Goal: Task Accomplishment & Management: Use online tool/utility

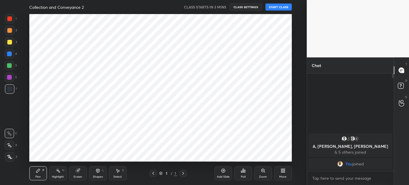
scroll to position [148, 283]
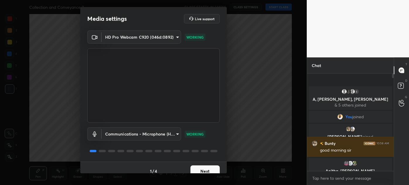
click at [206, 170] on button "Next" at bounding box center [204, 171] width 29 height 12
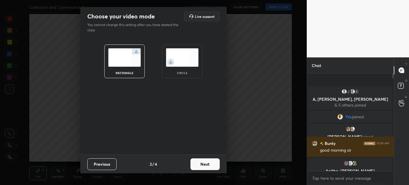
click at [206, 170] on button "Next" at bounding box center [204, 164] width 29 height 12
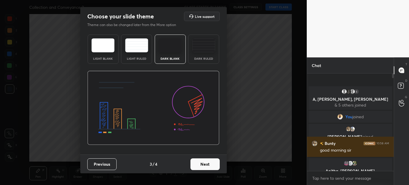
click at [208, 165] on button "Next" at bounding box center [204, 164] width 29 height 12
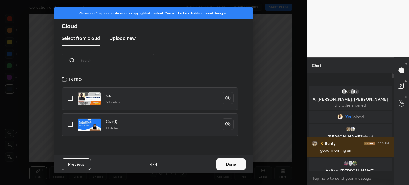
scroll to position [79, 188]
click at [208, 165] on div "Previous 4 / 4 Done" at bounding box center [153, 164] width 198 height 19
click at [126, 38] on h3 "Upload new" at bounding box center [122, 38] width 26 height 7
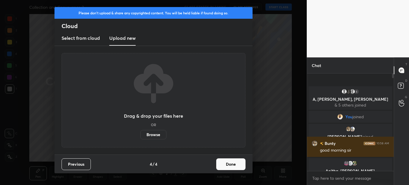
click at [156, 133] on label "Browse" at bounding box center [153, 134] width 26 height 9
click at [140, 133] on input "Browse" at bounding box center [140, 134] width 0 height 9
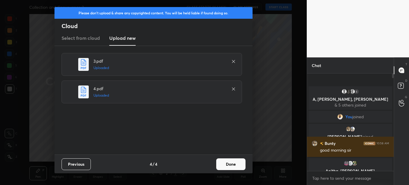
click at [229, 163] on button "Done" at bounding box center [230, 164] width 29 height 12
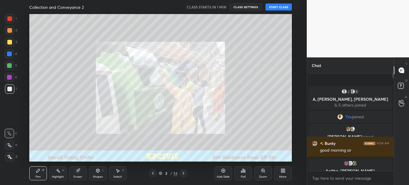
click at [9, 155] on icon at bounding box center [9, 157] width 5 height 4
click at [220, 171] on div "Add Slide" at bounding box center [223, 173] width 18 height 14
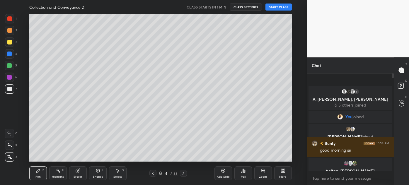
click at [154, 173] on icon at bounding box center [153, 173] width 5 height 5
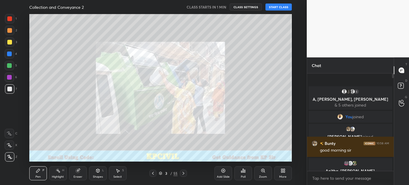
click at [154, 173] on icon at bounding box center [153, 173] width 5 height 5
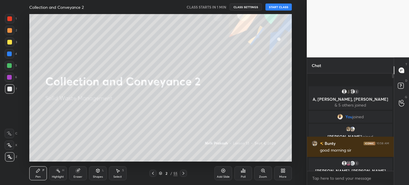
click at [283, 6] on button "START CLASS" at bounding box center [278, 7] width 26 height 7
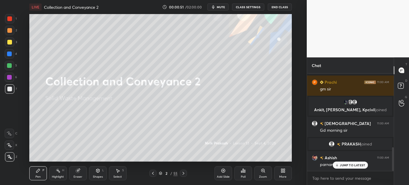
scroll to position [323, 0]
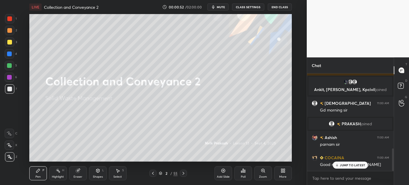
click at [346, 166] on p "JUMP TO LATEST" at bounding box center [352, 165] width 25 height 4
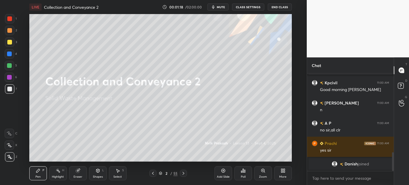
scroll to position [415, 0]
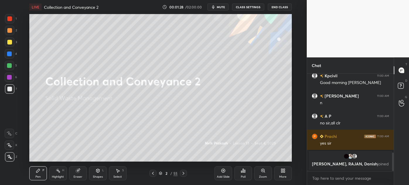
click at [183, 174] on icon at bounding box center [183, 173] width 2 height 3
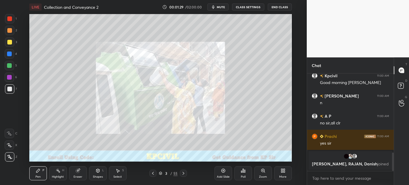
click at [183, 174] on icon at bounding box center [183, 173] width 2 height 3
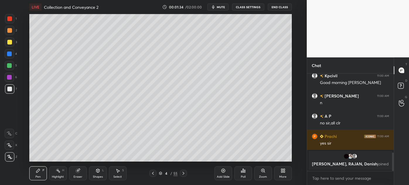
click at [6, 42] on div at bounding box center [9, 41] width 9 height 9
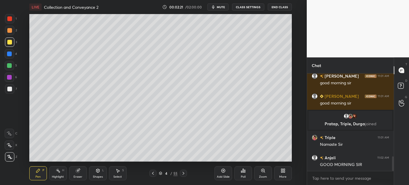
scroll to position [565, 0]
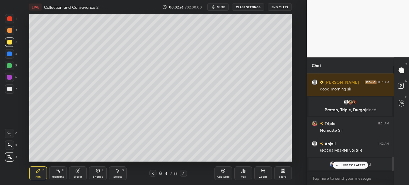
click at [6, 91] on div at bounding box center [9, 88] width 9 height 9
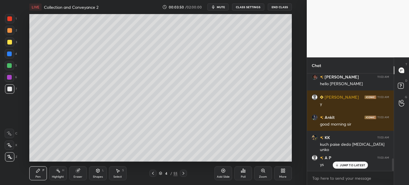
scroll to position [674, 0]
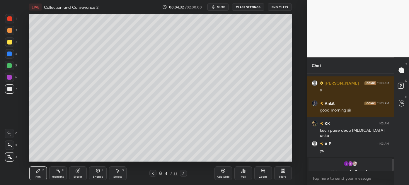
click at [162, 171] on div "4 / 55" at bounding box center [168, 173] width 19 height 5
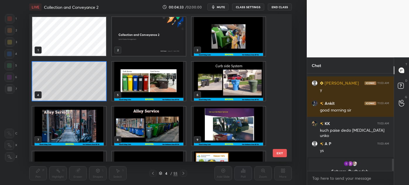
scroll to position [694, 0]
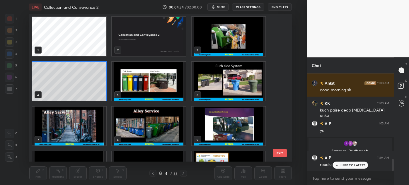
click at [215, 91] on img "grid" at bounding box center [229, 81] width 74 height 39
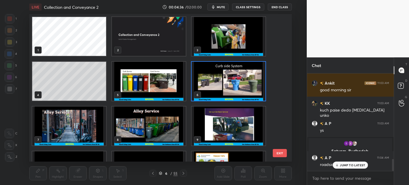
click at [215, 91] on img "grid" at bounding box center [229, 81] width 74 height 39
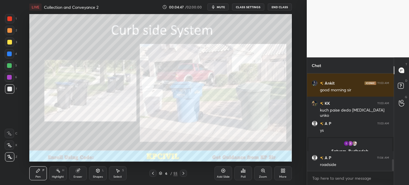
scroll to position [715, 0]
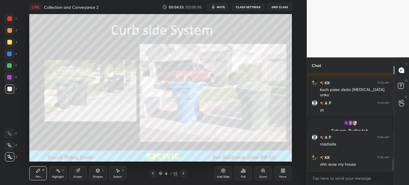
click at [57, 175] on div "Highlight" at bounding box center [58, 176] width 12 height 3
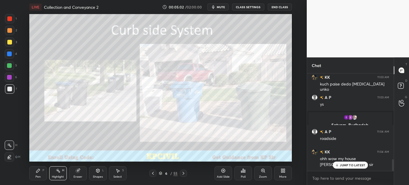
click at [345, 166] on p "JUMP TO LATEST" at bounding box center [352, 165] width 25 height 4
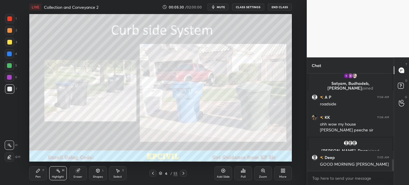
scroll to position [716, 0]
click at [152, 174] on icon at bounding box center [153, 173] width 5 height 5
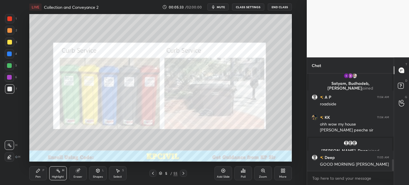
scroll to position [737, 0]
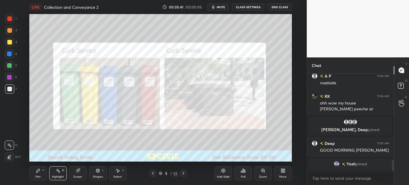
click at [152, 174] on icon at bounding box center [153, 173] width 5 height 5
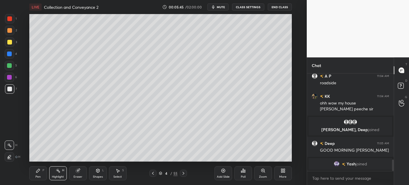
click at [9, 44] on div at bounding box center [9, 42] width 5 height 5
click at [38, 176] on div "Pen" at bounding box center [37, 176] width 5 height 3
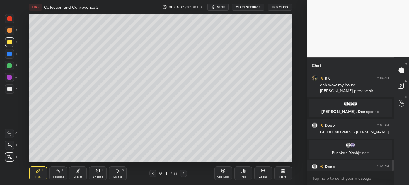
scroll to position [753, 0]
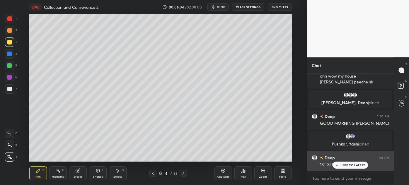
click at [343, 164] on p "JUMP TO LATEST" at bounding box center [352, 165] width 25 height 4
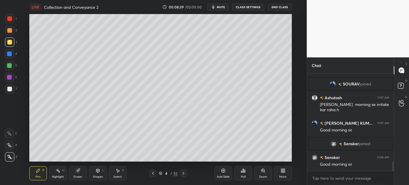
scroll to position [961, 0]
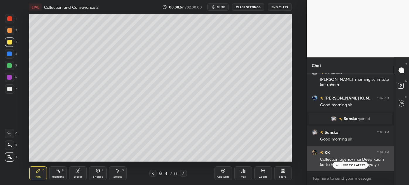
click at [356, 163] on p "JUMP TO LATEST" at bounding box center [352, 165] width 25 height 4
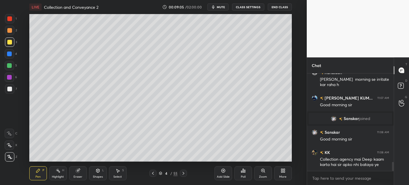
click at [8, 90] on div at bounding box center [9, 89] width 5 height 5
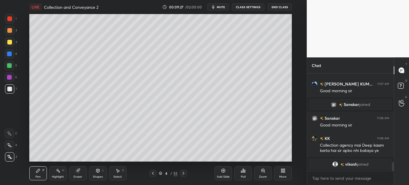
click at [262, 157] on div "Add Slide Poll Zoom More" at bounding box center [252, 173] width 77 height 33
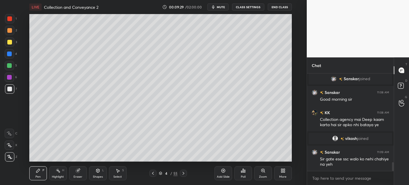
click at [286, 158] on div "Add Slide Poll Zoom More" at bounding box center [252, 173] width 77 height 33
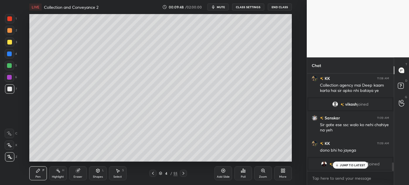
scroll to position [1020, 0]
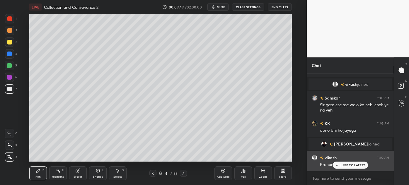
click at [349, 165] on p "JUMP TO LATEST" at bounding box center [352, 165] width 25 height 4
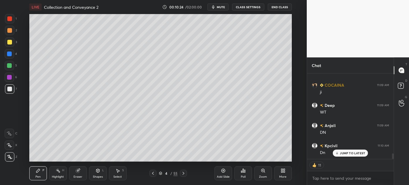
scroll to position [1240, 0]
click at [346, 153] on p "JUMP TO LATEST" at bounding box center [352, 153] width 25 height 4
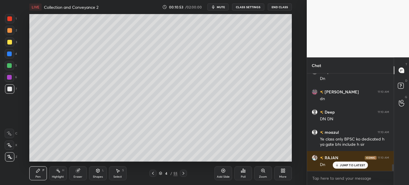
scroll to position [1314, 0]
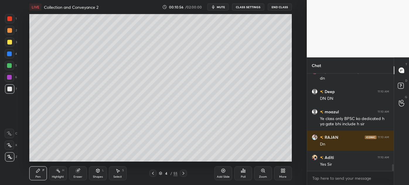
click at [228, 174] on div "Add Slide" at bounding box center [223, 173] width 18 height 14
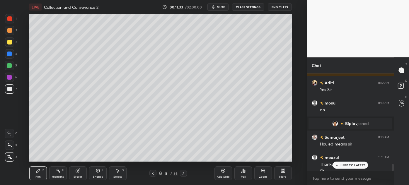
scroll to position [1263, 0]
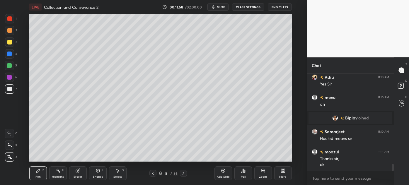
click at [182, 172] on icon at bounding box center [183, 173] width 2 height 3
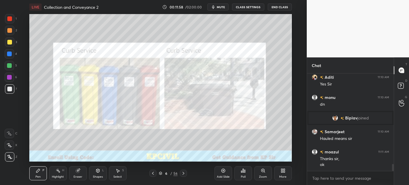
click at [182, 172] on icon at bounding box center [183, 173] width 2 height 3
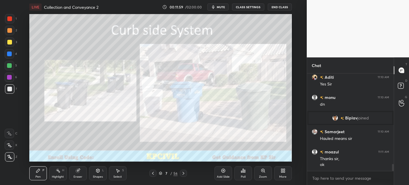
click at [182, 172] on icon at bounding box center [183, 173] width 2 height 3
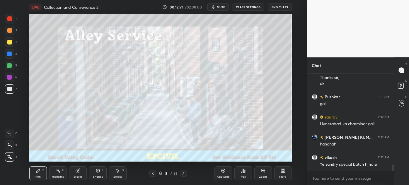
scroll to position [1364, 0]
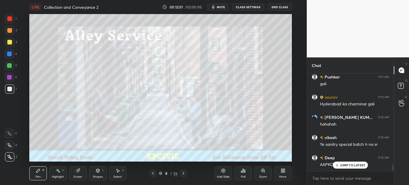
click at [183, 172] on icon at bounding box center [183, 173] width 5 height 5
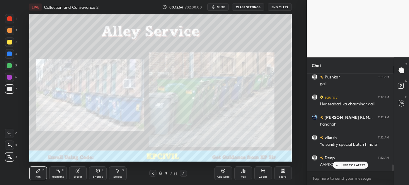
click at [340, 166] on p "JUMP TO LATEST" at bounding box center [352, 165] width 25 height 4
click at [182, 176] on div at bounding box center [183, 173] width 7 height 7
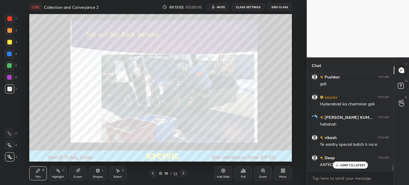
scroll to position [1385, 0]
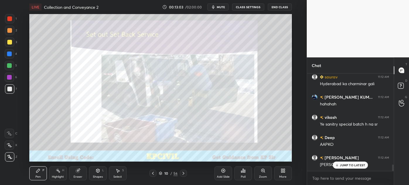
click at [153, 173] on icon at bounding box center [153, 173] width 5 height 5
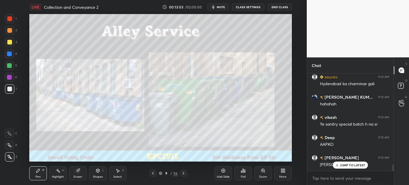
scroll to position [1405, 0]
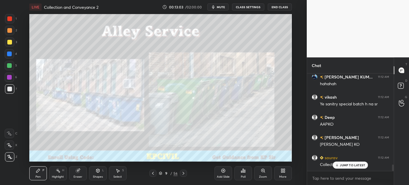
click at [153, 173] on icon at bounding box center [153, 173] width 5 height 5
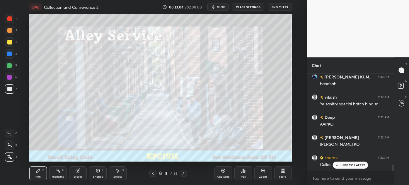
click at [153, 173] on icon at bounding box center [153, 173] width 5 height 5
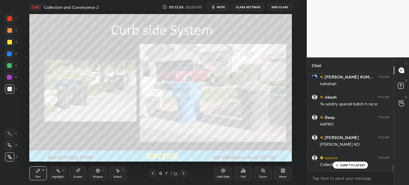
click at [153, 173] on icon at bounding box center [153, 173] width 5 height 5
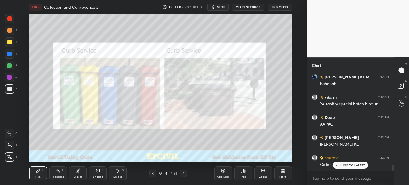
click at [153, 173] on icon at bounding box center [153, 173] width 5 height 5
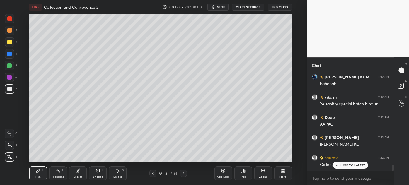
click at [7, 45] on div at bounding box center [9, 41] width 9 height 9
click at [6, 91] on div at bounding box center [9, 88] width 9 height 9
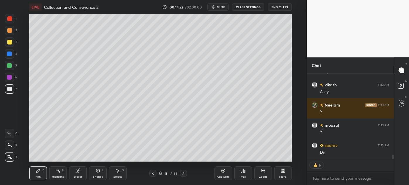
scroll to position [1552, 0]
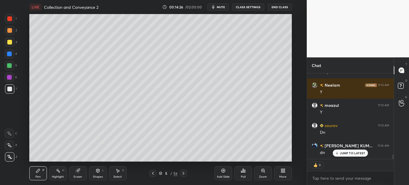
click at [183, 173] on icon at bounding box center [183, 173] width 2 height 3
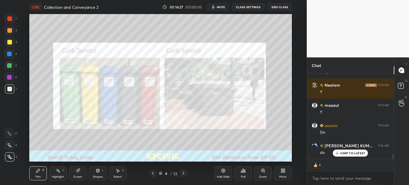
click at [183, 173] on icon at bounding box center [183, 173] width 2 height 3
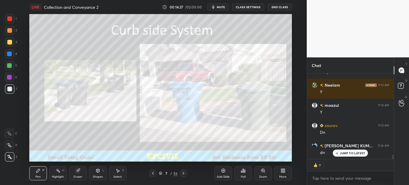
click at [183, 173] on icon at bounding box center [183, 173] width 2 height 3
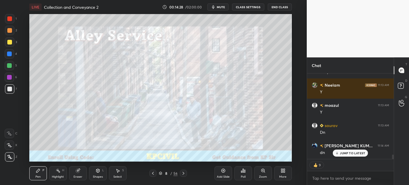
click at [183, 173] on icon at bounding box center [183, 173] width 2 height 3
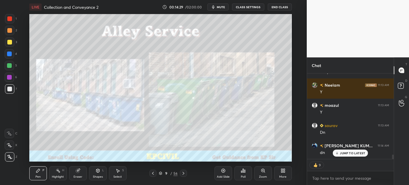
click at [183, 173] on icon at bounding box center [183, 173] width 2 height 3
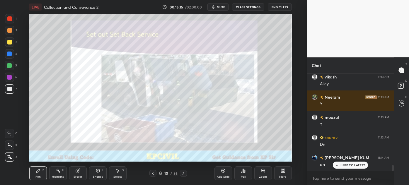
scroll to position [1554, 0]
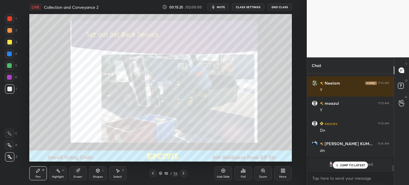
click at [8, 44] on div at bounding box center [9, 42] width 5 height 5
click at [9, 91] on div at bounding box center [9, 88] width 9 height 9
click at [8, 22] on div at bounding box center [9, 18] width 9 height 9
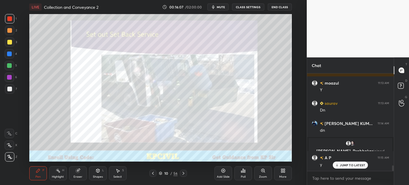
click at [78, 174] on div "Eraser" at bounding box center [78, 173] width 18 height 14
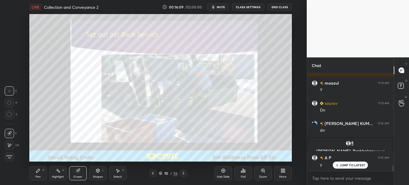
click at [37, 176] on div "Pen" at bounding box center [37, 176] width 5 height 3
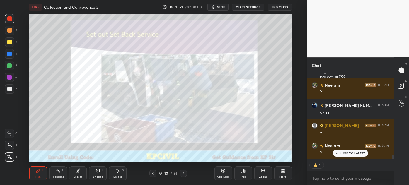
scroll to position [1721, 0]
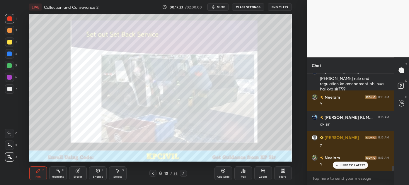
click at [182, 175] on icon at bounding box center [183, 173] width 5 height 5
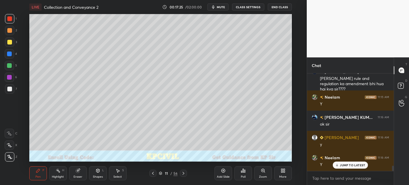
click at [8, 90] on div at bounding box center [9, 89] width 5 height 5
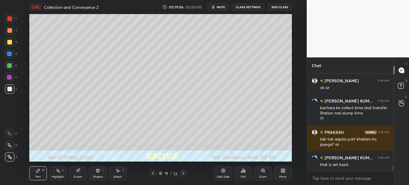
scroll to position [1850, 0]
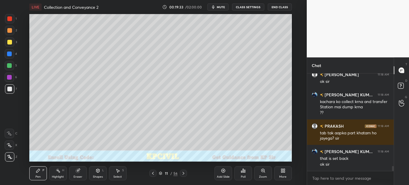
click at [7, 44] on div at bounding box center [9, 42] width 5 height 5
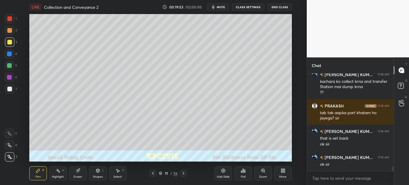
click at [10, 90] on div at bounding box center [9, 89] width 5 height 5
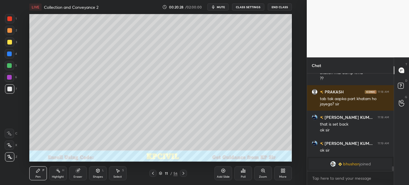
click at [79, 174] on div "Eraser" at bounding box center [78, 173] width 18 height 14
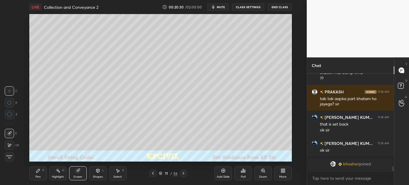
click at [37, 175] on div "Pen" at bounding box center [37, 176] width 5 height 3
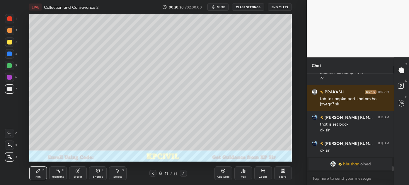
click at [38, 175] on div "Pen" at bounding box center [37, 176] width 5 height 3
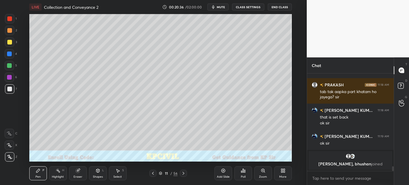
click at [8, 42] on div at bounding box center [9, 42] width 5 height 5
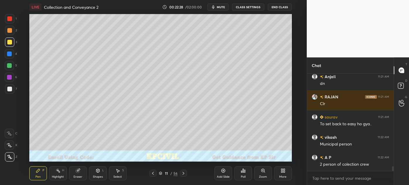
scroll to position [1990, 0]
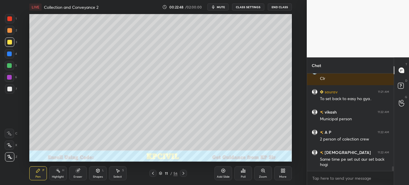
click at [181, 173] on icon at bounding box center [183, 173] width 5 height 5
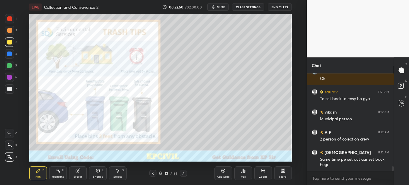
click at [153, 174] on icon at bounding box center [153, 173] width 5 height 5
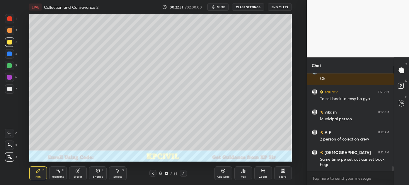
click at [153, 174] on icon at bounding box center [153, 173] width 2 height 3
click at [183, 172] on icon at bounding box center [183, 173] width 5 height 5
click at [8, 93] on div at bounding box center [9, 88] width 9 height 9
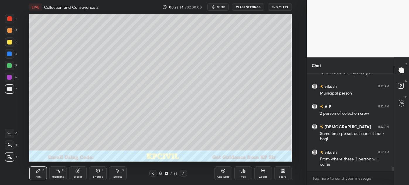
scroll to position [2030, 0]
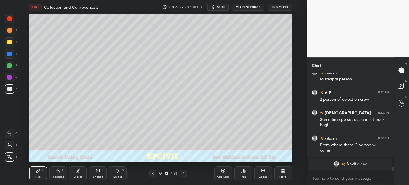
click at [7, 44] on div at bounding box center [9, 42] width 5 height 5
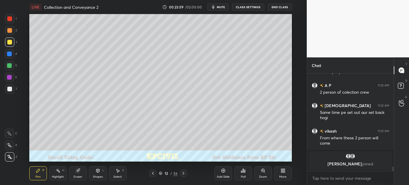
click at [6, 90] on div at bounding box center [9, 88] width 9 height 9
click at [8, 42] on div at bounding box center [9, 42] width 5 height 5
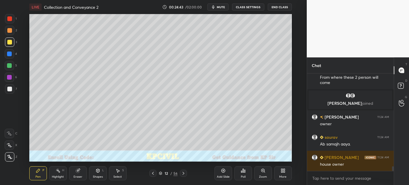
scroll to position [2007, 0]
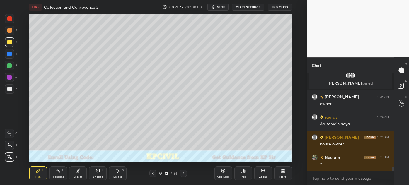
click at [6, 91] on div at bounding box center [9, 88] width 9 height 9
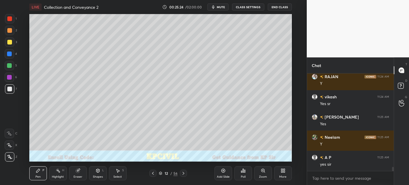
scroll to position [2149, 0]
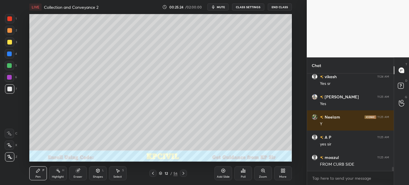
click at [184, 174] on icon at bounding box center [183, 173] width 5 height 5
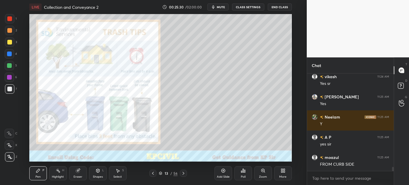
scroll to position [2169, 0]
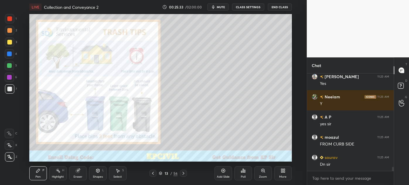
click at [184, 172] on icon at bounding box center [183, 173] width 5 height 5
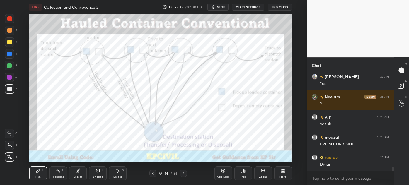
click at [151, 175] on icon at bounding box center [153, 173] width 5 height 5
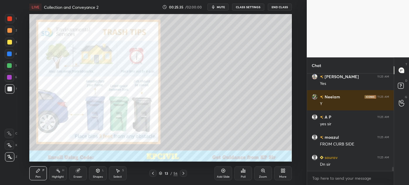
click at [219, 174] on div "Add Slide" at bounding box center [223, 173] width 18 height 14
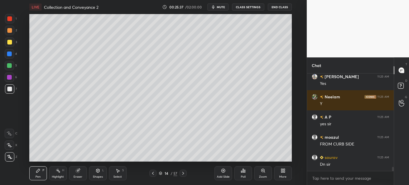
click at [9, 42] on div at bounding box center [9, 42] width 5 height 5
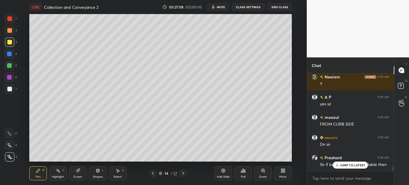
scroll to position [2209, 0]
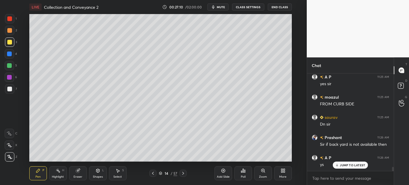
click at [346, 164] on p "JUMP TO LATEST" at bounding box center [352, 165] width 25 height 4
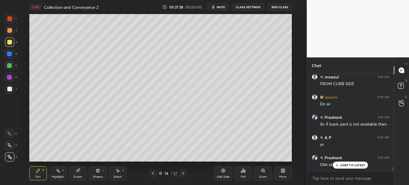
click at [9, 91] on div at bounding box center [9, 89] width 5 height 5
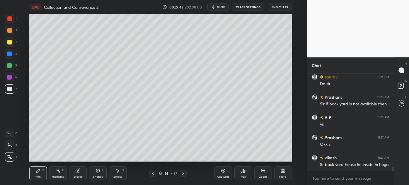
scroll to position [2270, 0]
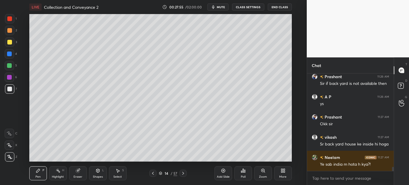
click at [8, 44] on div at bounding box center [9, 42] width 5 height 5
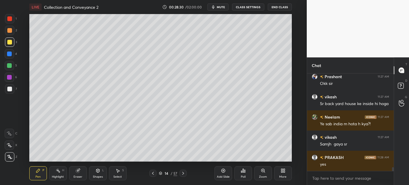
scroll to position [2310, 0]
click at [339, 151] on div "[PERSON_NAME] 11:24 AM y RAJAN 11:24 AM Y [PERSON_NAME] 11:24 AM Yes sr [PERSON…" at bounding box center [350, 123] width 87 height 98
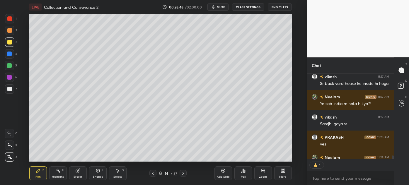
scroll to position [2, 1]
click at [159, 173] on icon at bounding box center [160, 173] width 3 height 1
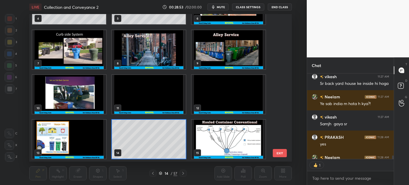
scroll to position [0, 0]
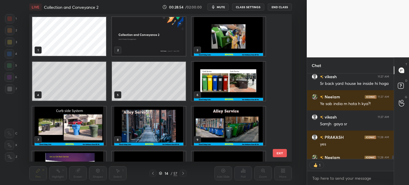
click at [148, 137] on img "grid" at bounding box center [149, 126] width 74 height 39
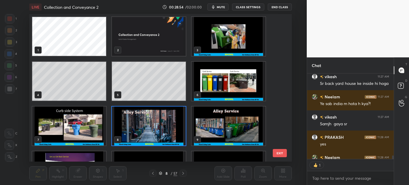
click at [148, 137] on img "grid" at bounding box center [149, 126] width 74 height 39
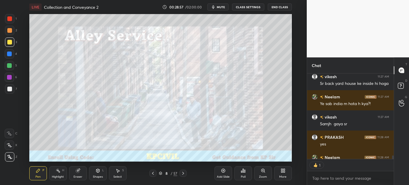
click at [153, 173] on icon at bounding box center [153, 173] width 5 height 5
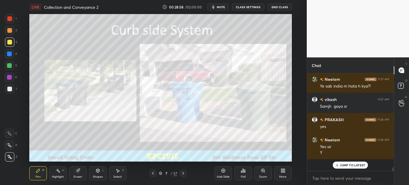
scroll to position [2336, 0]
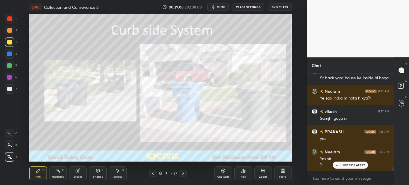
click at [184, 174] on icon at bounding box center [183, 173] width 5 height 5
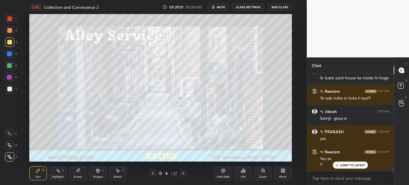
scroll to position [2357, 0]
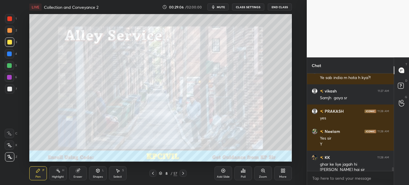
click at [183, 174] on icon at bounding box center [183, 173] width 5 height 5
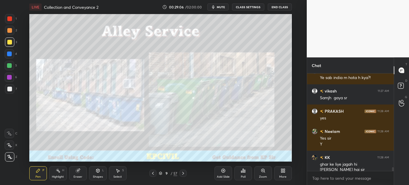
click at [183, 174] on icon at bounding box center [183, 173] width 5 height 5
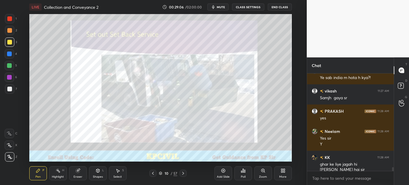
click at [183, 174] on icon at bounding box center [183, 173] width 5 height 5
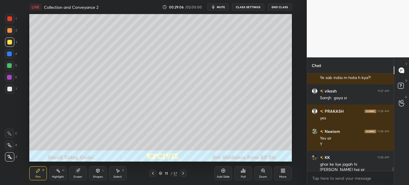
click at [183, 174] on icon at bounding box center [183, 173] width 5 height 5
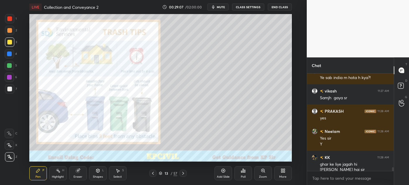
scroll to position [2377, 0]
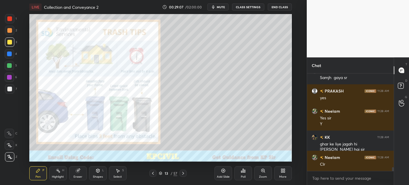
click at [183, 174] on icon at bounding box center [183, 173] width 5 height 5
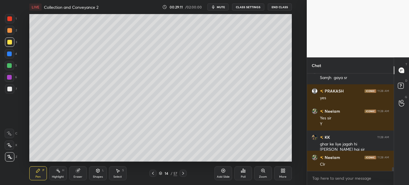
click at [9, 89] on div at bounding box center [9, 89] width 5 height 5
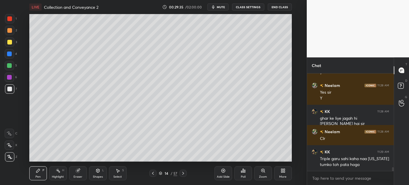
scroll to position [2423, 0]
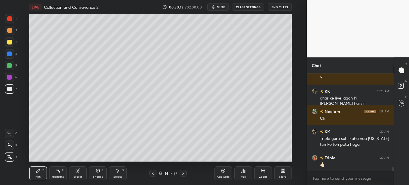
click at [8, 43] on div at bounding box center [9, 42] width 5 height 5
click at [9, 91] on div at bounding box center [9, 89] width 5 height 5
click at [241, 158] on div "Poll" at bounding box center [243, 173] width 18 height 33
click at [242, 158] on div "Poll" at bounding box center [243, 173] width 18 height 33
click at [78, 176] on div "Eraser" at bounding box center [78, 176] width 9 height 3
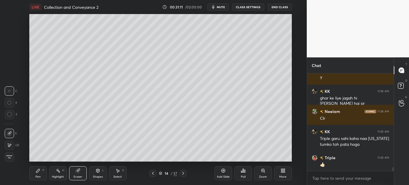
click at [36, 176] on div "Pen" at bounding box center [37, 176] width 5 height 3
click at [38, 174] on div "Pen P" at bounding box center [38, 173] width 18 height 14
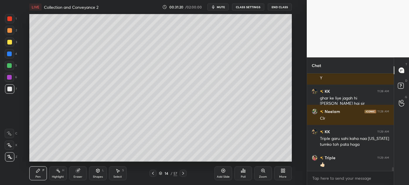
click at [231, 161] on div "Add Slide Poll Zoom More" at bounding box center [252, 173] width 77 height 33
click at [235, 159] on div "Poll" at bounding box center [243, 173] width 18 height 33
click at [116, 176] on div "Select" at bounding box center [117, 176] width 8 height 3
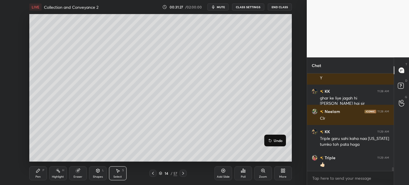
click at [33, 175] on div "Pen P" at bounding box center [38, 173] width 18 height 14
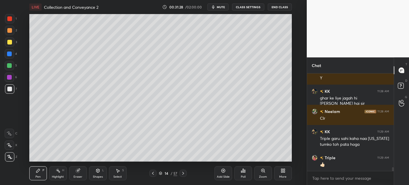
click at [56, 174] on div "Highlight H" at bounding box center [58, 173] width 18 height 14
click at [81, 173] on div "Eraser" at bounding box center [78, 173] width 18 height 14
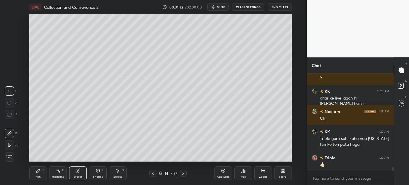
click at [37, 174] on div "Pen P" at bounding box center [38, 173] width 18 height 14
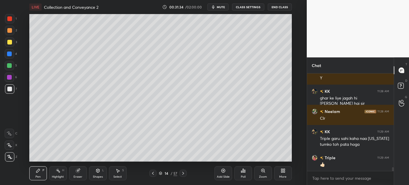
click at [237, 158] on div "Poll" at bounding box center [243, 173] width 18 height 33
click at [244, 157] on div "Poll" at bounding box center [243, 173] width 18 height 33
click at [250, 158] on div "Poll" at bounding box center [243, 173] width 18 height 33
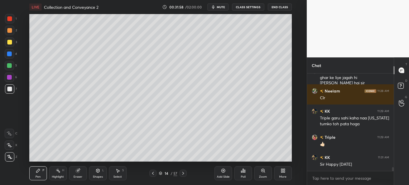
scroll to position [2464, 0]
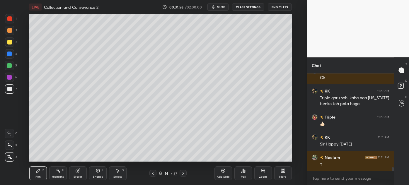
click at [276, 6] on button "End Class" at bounding box center [280, 7] width 24 height 7
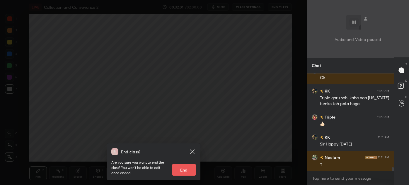
click at [157, 99] on div "End class? Are you sure you want to end the class? You won’t be able to edit on…" at bounding box center [153, 92] width 307 height 185
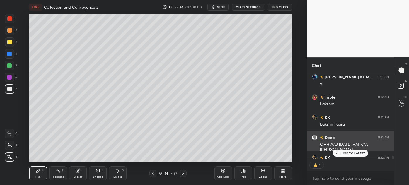
scroll to position [2, 1]
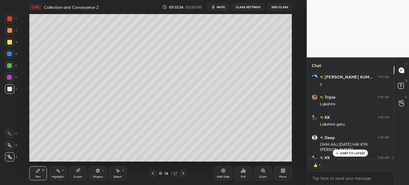
click at [347, 153] on p "JUMP TO LATEST" at bounding box center [352, 153] width 25 height 4
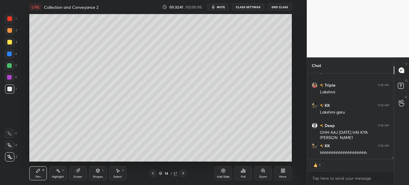
click at [150, 175] on div at bounding box center [152, 173] width 7 height 7
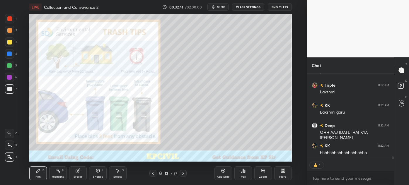
click at [151, 175] on icon at bounding box center [153, 173] width 5 height 5
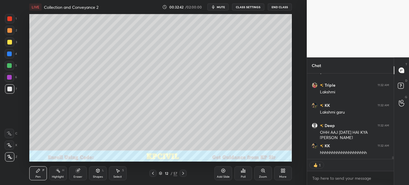
click at [151, 175] on icon at bounding box center [153, 173] width 5 height 5
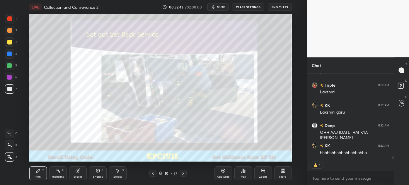
scroll to position [2617, 0]
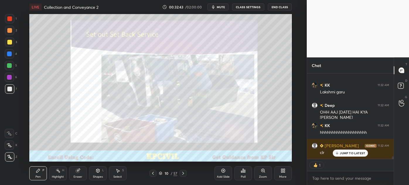
click at [150, 175] on div at bounding box center [152, 173] width 7 height 7
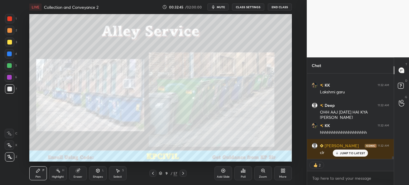
click at [184, 174] on icon at bounding box center [183, 173] width 5 height 5
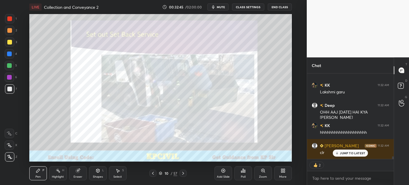
click at [184, 174] on icon at bounding box center [183, 173] width 5 height 5
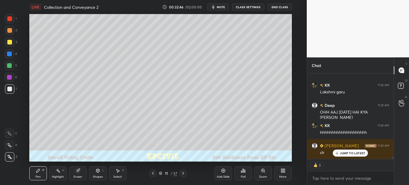
click at [184, 174] on icon at bounding box center [183, 173] width 5 height 5
click at [183, 173] on icon at bounding box center [183, 173] width 2 height 3
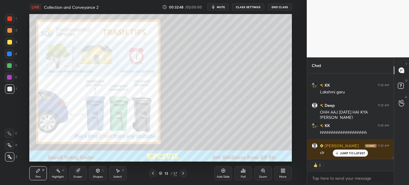
scroll to position [2637, 0]
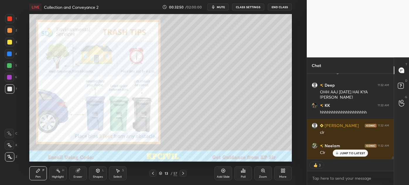
click at [183, 173] on icon at bounding box center [183, 173] width 2 height 3
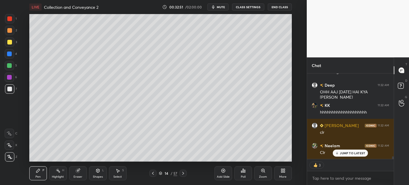
scroll to position [2662, 0]
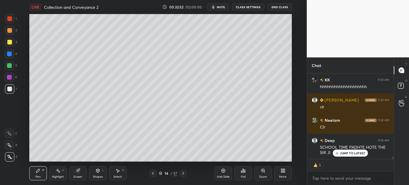
click at [183, 173] on icon at bounding box center [183, 173] width 2 height 3
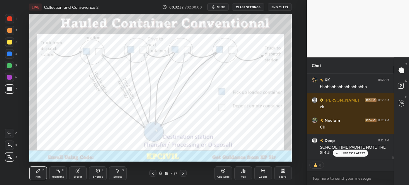
scroll to position [2683, 0]
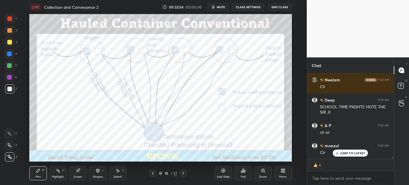
click at [339, 153] on div "JUMP TO LATEST" at bounding box center [350, 153] width 35 height 7
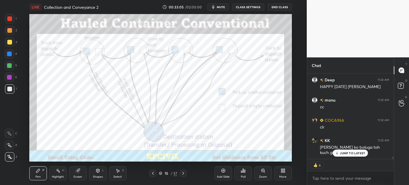
scroll to position [2835, 0]
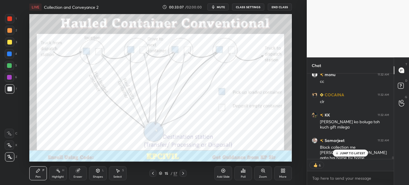
click at [9, 42] on div at bounding box center [9, 42] width 5 height 5
click at [95, 170] on div "Shapes L" at bounding box center [98, 173] width 18 height 14
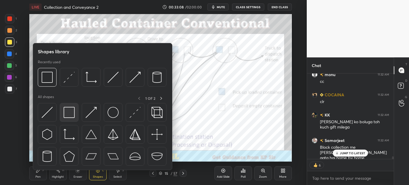
click at [68, 116] on img at bounding box center [69, 112] width 11 height 11
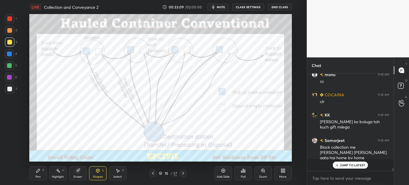
scroll to position [2823, 0]
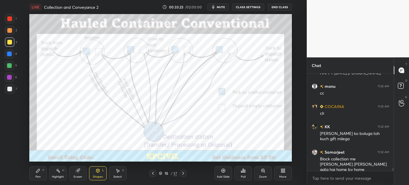
click at [153, 175] on icon at bounding box center [153, 173] width 5 height 5
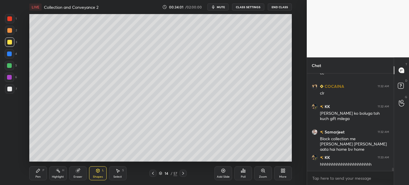
scroll to position [2874, 0]
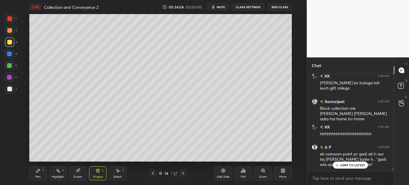
click at [357, 164] on p "JUMP TO LATEST" at bounding box center [352, 165] width 25 height 4
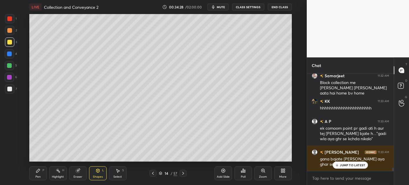
scroll to position [2925, 0]
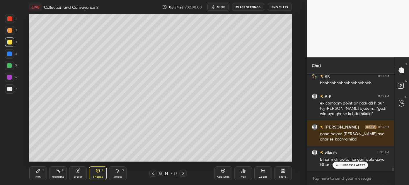
click at [180, 174] on div at bounding box center [183, 173] width 7 height 7
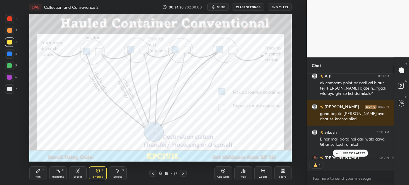
scroll to position [2, 1]
click at [342, 155] on div "JUMP TO LATEST" at bounding box center [350, 153] width 35 height 7
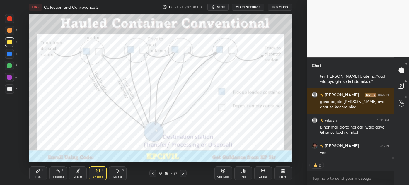
scroll to position [2977, 0]
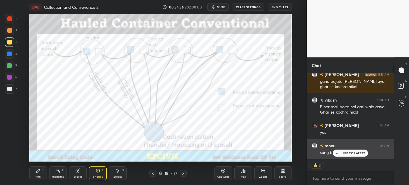
click at [340, 152] on p "JUMP TO LATEST" at bounding box center [352, 153] width 25 height 4
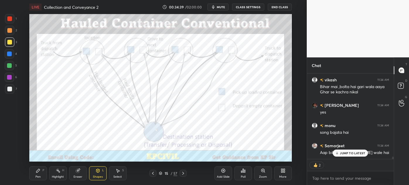
scroll to position [3017, 0]
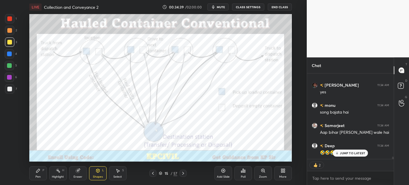
click at [337, 154] on icon at bounding box center [337, 153] width 4 height 4
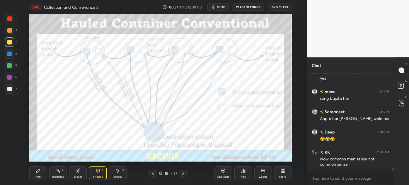
scroll to position [3062, 0]
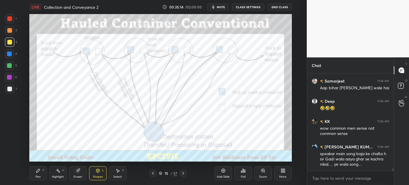
click at [8, 22] on div at bounding box center [9, 18] width 9 height 9
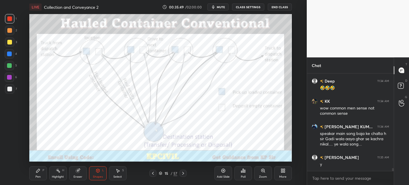
scroll to position [3102, 0]
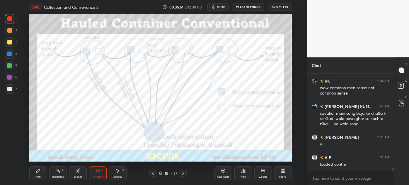
click at [76, 174] on div "Eraser" at bounding box center [78, 173] width 18 height 14
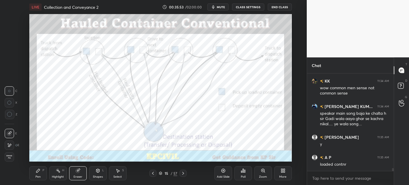
click at [37, 174] on div "Pen P" at bounding box center [38, 173] width 18 height 14
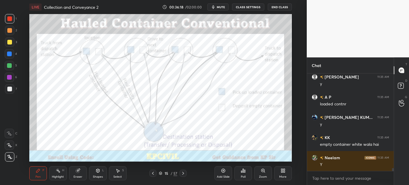
scroll to position [3183, 0]
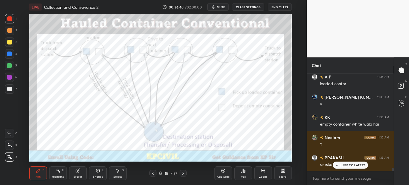
click at [54, 177] on div "Highlight" at bounding box center [58, 176] width 12 height 3
click at [352, 165] on p "JUMP TO LATEST" at bounding box center [352, 165] width 25 height 4
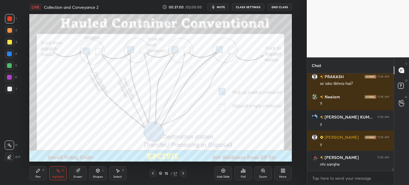
scroll to position [3284, 0]
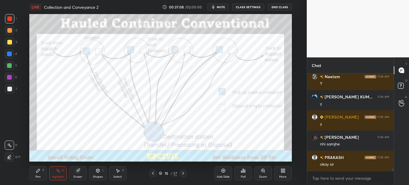
click at [183, 172] on icon at bounding box center [183, 173] width 5 height 5
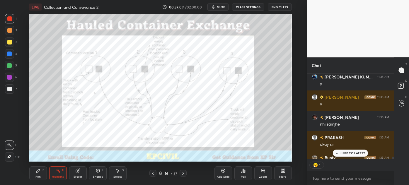
scroll to position [2, 1]
click at [162, 175] on div "16 / 57" at bounding box center [168, 173] width 18 height 5
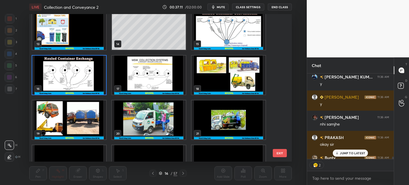
scroll to position [228, 0]
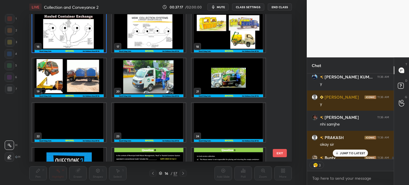
click at [92, 72] on img "grid" at bounding box center [69, 77] width 74 height 39
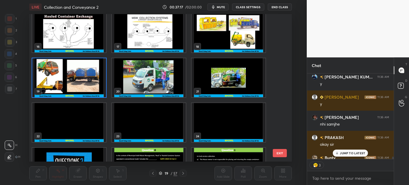
click at [92, 72] on img "grid" at bounding box center [69, 77] width 74 height 39
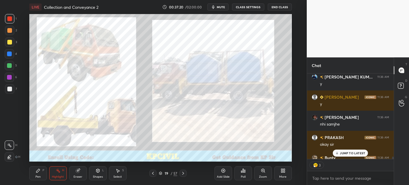
click at [345, 152] on p "JUMP TO LATEST" at bounding box center [352, 153] width 25 height 4
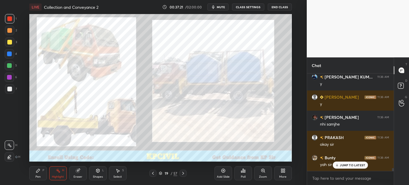
scroll to position [3304, 0]
click at [37, 178] on div "Pen" at bounding box center [37, 176] width 5 height 3
click at [6, 90] on div at bounding box center [9, 88] width 9 height 9
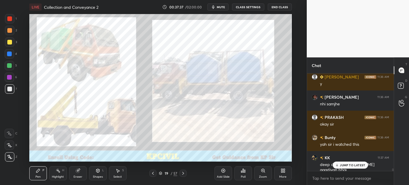
scroll to position [3344, 0]
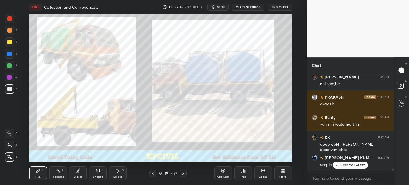
click at [341, 166] on p "JUMP TO LATEST" at bounding box center [352, 165] width 25 height 4
click at [161, 173] on icon at bounding box center [161, 174] width 4 height 4
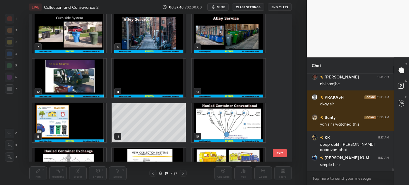
scroll to position [86, 0]
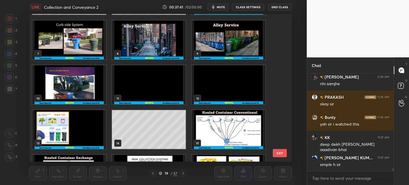
click at [216, 130] on img "grid" at bounding box center [229, 129] width 74 height 39
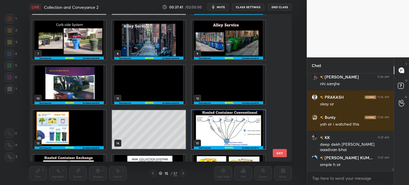
click at [216, 130] on img "grid" at bounding box center [229, 129] width 74 height 39
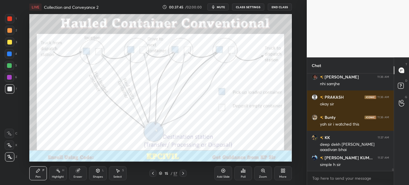
click at [222, 174] on div "Add Slide" at bounding box center [223, 173] width 18 height 14
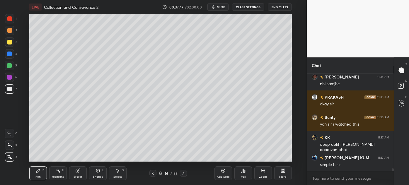
click at [7, 44] on div at bounding box center [9, 42] width 5 height 5
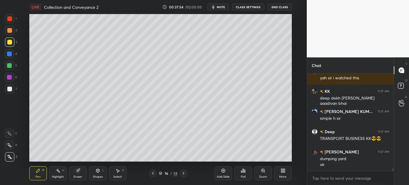
scroll to position [3397, 0]
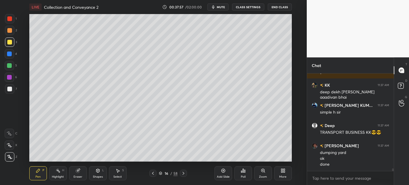
click at [7, 53] on div at bounding box center [9, 54] width 5 height 5
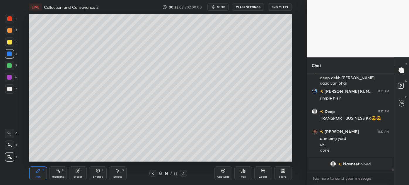
click at [8, 31] on div at bounding box center [9, 30] width 5 height 5
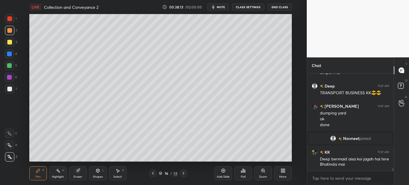
click at [5, 91] on div at bounding box center [9, 88] width 9 height 9
click at [114, 175] on div "Select S" at bounding box center [118, 173] width 18 height 14
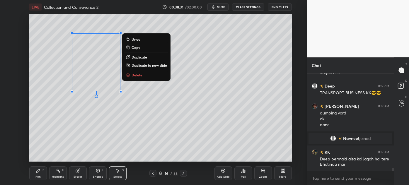
click at [52, 132] on div "0 ° Undo Copy Duplicate Duplicate to new slide Delete" at bounding box center [160, 88] width 262 height 148
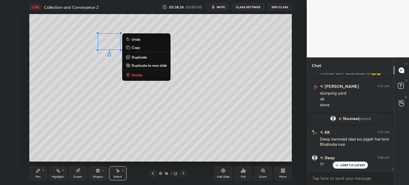
click at [141, 57] on p "Duplicate" at bounding box center [139, 57] width 16 height 5
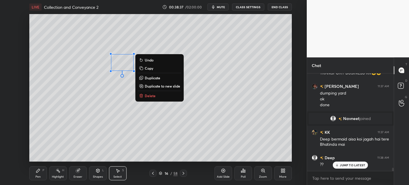
click at [42, 127] on div "0 ° Undo Copy Duplicate Duplicate to new slide Delete" at bounding box center [160, 88] width 262 height 148
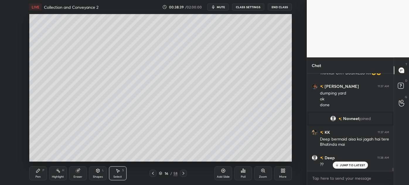
click at [35, 176] on div "Pen" at bounding box center [37, 176] width 5 height 3
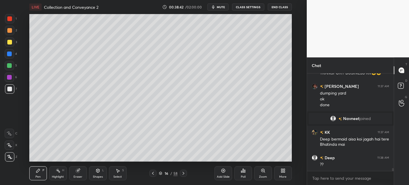
scroll to position [3006, 0]
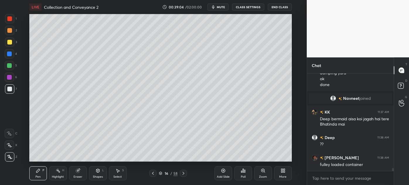
click at [114, 177] on div "Select" at bounding box center [117, 176] width 8 height 3
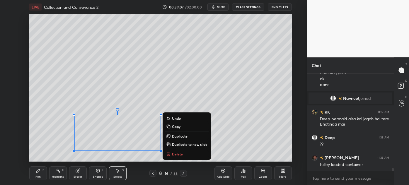
click at [36, 175] on div "Pen" at bounding box center [37, 176] width 5 height 3
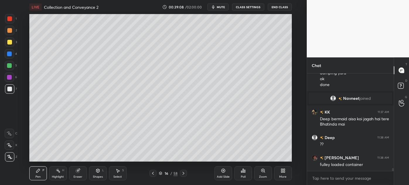
click at [7, 41] on div at bounding box center [9, 42] width 5 height 5
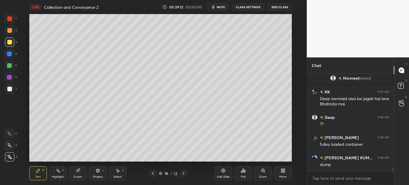
scroll to position [3046, 0]
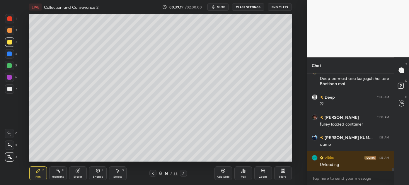
click at [8, 88] on div at bounding box center [9, 89] width 5 height 5
click at [117, 175] on div "Select" at bounding box center [117, 176] width 8 height 3
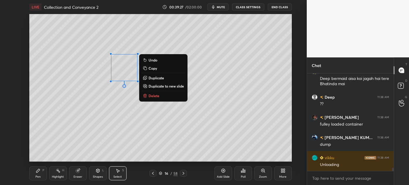
click at [156, 78] on p "Duplicate" at bounding box center [156, 78] width 16 height 5
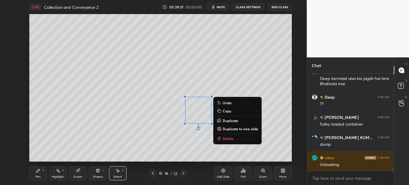
click at [76, 176] on div "Eraser" at bounding box center [78, 176] width 9 height 3
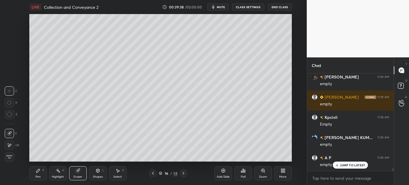
scroll to position [3188, 0]
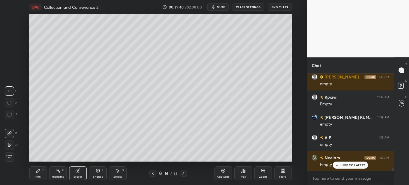
click at [37, 175] on div "Pen" at bounding box center [37, 176] width 5 height 3
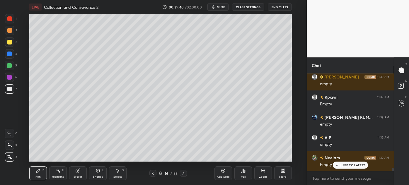
scroll to position [3208, 0]
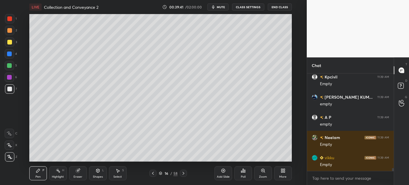
click at [8, 55] on div at bounding box center [9, 54] width 5 height 5
click at [7, 89] on div at bounding box center [9, 89] width 5 height 5
click at [116, 175] on div "Select S" at bounding box center [118, 173] width 18 height 14
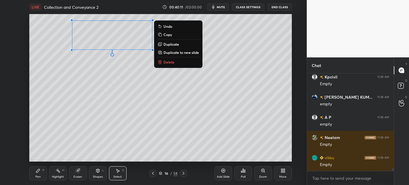
click at [77, 76] on div "0 ° Undo Copy Duplicate Duplicate to new slide Delete" at bounding box center [160, 88] width 262 height 148
click at [170, 45] on p "Duplicate" at bounding box center [171, 44] width 16 height 5
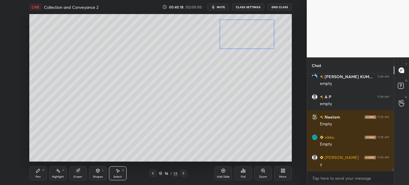
scroll to position [3248, 0]
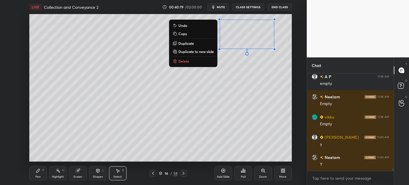
click at [192, 144] on div "0 ° Undo Copy Duplicate Duplicate to new slide Delete" at bounding box center [160, 88] width 262 height 148
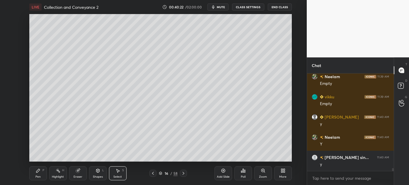
scroll to position [3289, 0]
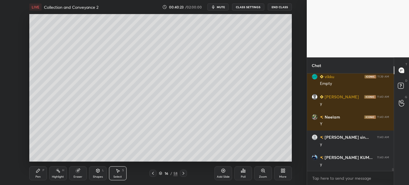
click at [37, 176] on div "Pen" at bounding box center [37, 176] width 5 height 3
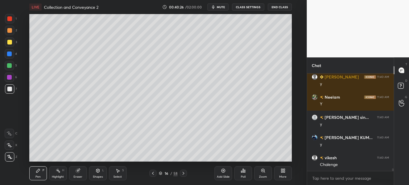
scroll to position [3329, 0]
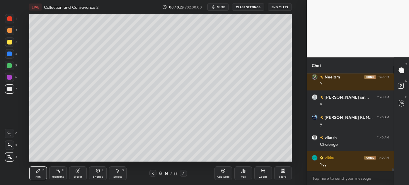
click at [117, 177] on div "Select" at bounding box center [117, 176] width 8 height 3
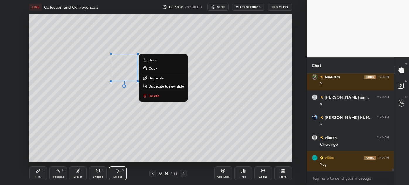
click at [157, 79] on p "Duplicate" at bounding box center [156, 78] width 16 height 5
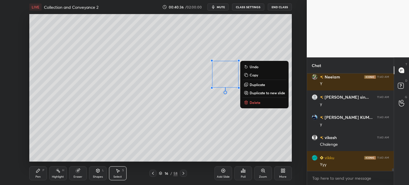
click at [199, 168] on div "Pen P Highlight H Eraser Shapes L Select S 16 / 58 Add Slide Poll Zoom More" at bounding box center [160, 173] width 262 height 23
click at [36, 172] on icon at bounding box center [38, 170] width 5 height 5
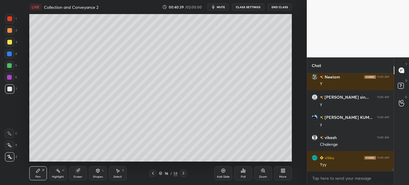
click at [8, 41] on div at bounding box center [9, 42] width 5 height 5
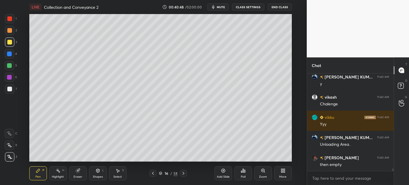
scroll to position [3390, 0]
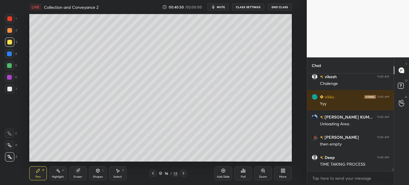
click at [75, 175] on div "Eraser" at bounding box center [78, 176] width 9 height 3
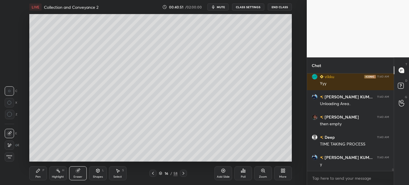
scroll to position [3430, 0]
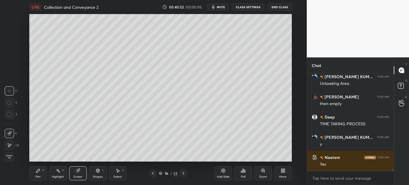
click at [38, 177] on div "Pen" at bounding box center [37, 176] width 5 height 3
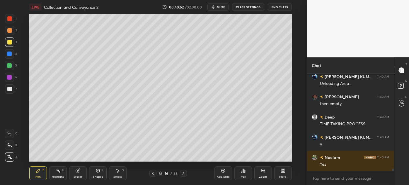
click at [39, 175] on div "Pen P" at bounding box center [38, 173] width 18 height 14
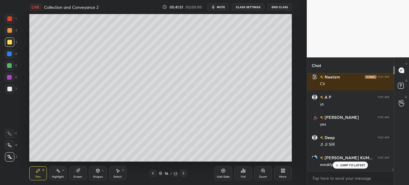
scroll to position [3693, 0]
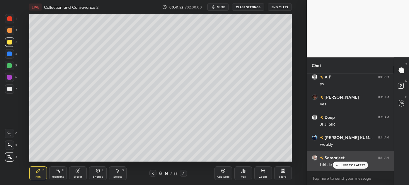
click at [345, 165] on p "JUMP TO LATEST" at bounding box center [352, 165] width 25 height 4
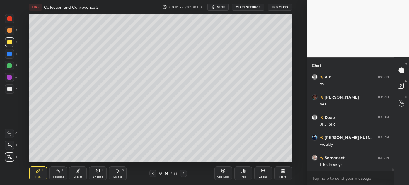
click at [219, 174] on div "Add Slide" at bounding box center [223, 173] width 18 height 14
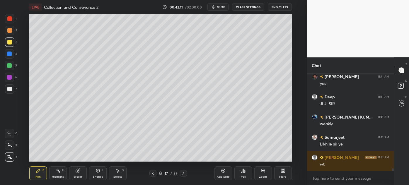
click at [152, 175] on icon at bounding box center [153, 173] width 5 height 5
click at [277, 4] on button "End Class" at bounding box center [280, 7] width 24 height 7
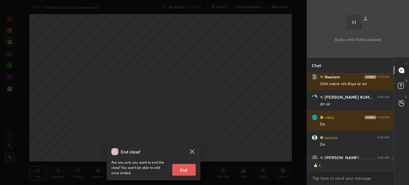
scroll to position [3846, 0]
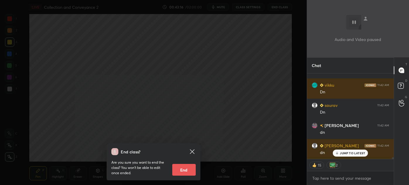
click at [179, 111] on div "End class? Are you sure you want to end the class? You won’t be able to edit on…" at bounding box center [153, 92] width 307 height 185
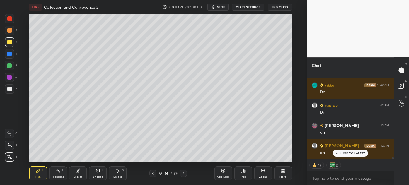
click at [354, 155] on div "JUMP TO LATEST" at bounding box center [350, 153] width 35 height 7
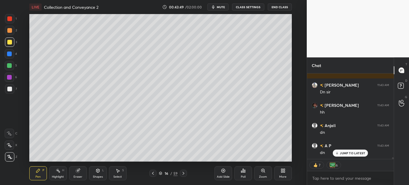
scroll to position [3988, 0]
click at [348, 150] on div "JUMP TO LATEST" at bounding box center [350, 153] width 35 height 7
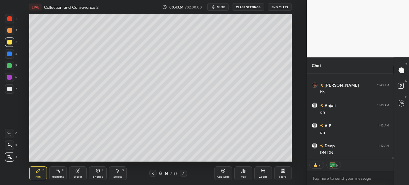
click at [181, 173] on icon at bounding box center [183, 173] width 5 height 5
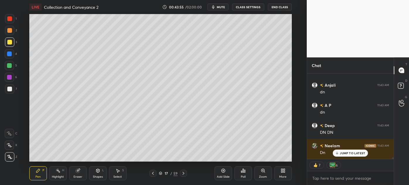
scroll to position [3996, 0]
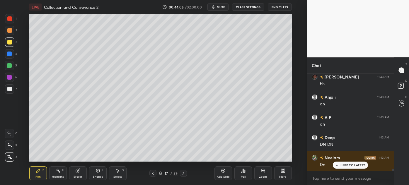
click at [8, 90] on div at bounding box center [9, 89] width 5 height 5
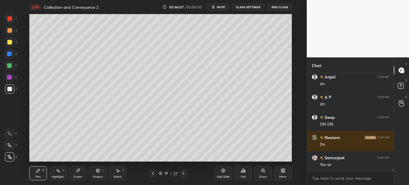
scroll to position [4036, 0]
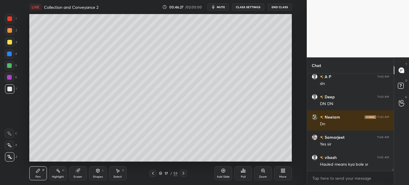
click at [158, 169] on div "Pen P Highlight H Eraser Shapes L Select S 17 / 59 Add Slide Poll Zoom More" at bounding box center [160, 173] width 262 height 23
click at [159, 172] on icon at bounding box center [161, 174] width 4 height 4
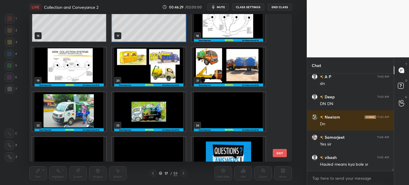
scroll to position [254, 0]
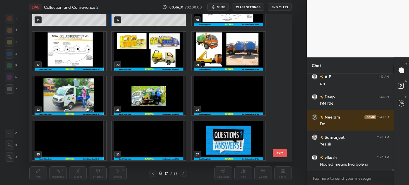
click at [136, 54] on img "grid" at bounding box center [149, 51] width 74 height 39
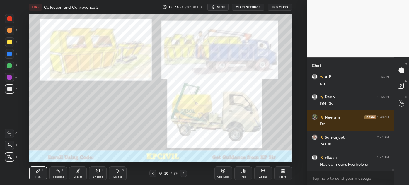
click at [58, 173] on icon at bounding box center [58, 170] width 5 height 5
click at [11, 18] on div at bounding box center [9, 18] width 5 height 5
click at [184, 172] on icon at bounding box center [183, 173] width 5 height 5
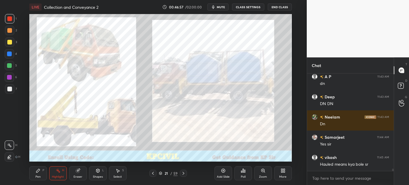
click at [184, 173] on icon at bounding box center [183, 173] width 5 height 5
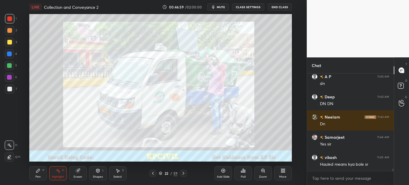
click at [151, 174] on icon at bounding box center [153, 173] width 5 height 5
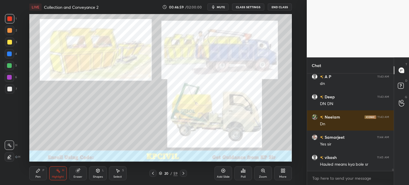
click at [151, 174] on icon at bounding box center [153, 173] width 5 height 5
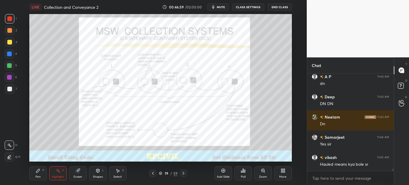
click at [151, 174] on icon at bounding box center [153, 173] width 5 height 5
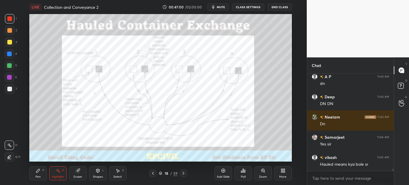
click at [151, 173] on icon at bounding box center [153, 173] width 5 height 5
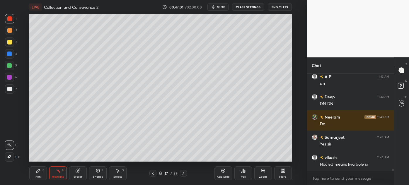
click at [151, 173] on icon at bounding box center [153, 173] width 5 height 5
click at [183, 174] on icon at bounding box center [183, 173] width 2 height 3
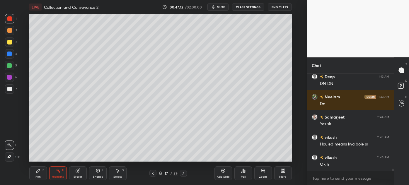
click at [7, 44] on div at bounding box center [9, 42] width 5 height 5
click at [39, 173] on div "Pen P" at bounding box center [38, 173] width 18 height 14
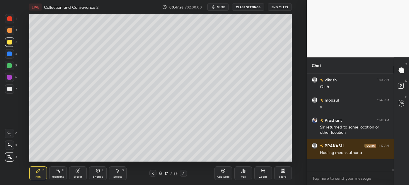
scroll to position [4122, 0]
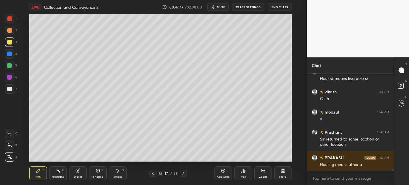
click at [152, 174] on icon at bounding box center [153, 173] width 5 height 5
click at [59, 174] on div "Highlight H" at bounding box center [58, 173] width 18 height 14
click at [183, 175] on icon at bounding box center [183, 173] width 5 height 5
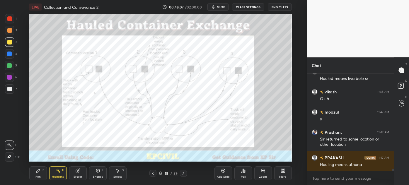
click at [183, 175] on icon at bounding box center [183, 173] width 5 height 5
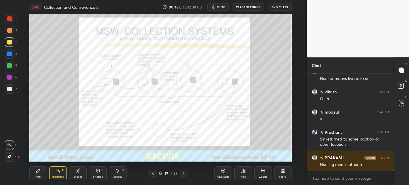
click at [154, 173] on icon at bounding box center [153, 173] width 5 height 5
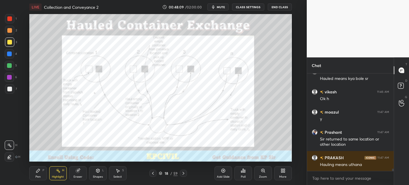
click at [154, 173] on icon at bounding box center [153, 173] width 5 height 5
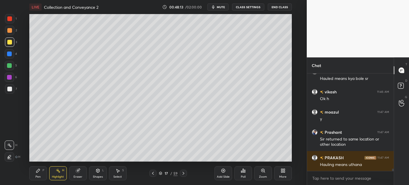
click at [184, 173] on icon at bounding box center [183, 173] width 5 height 5
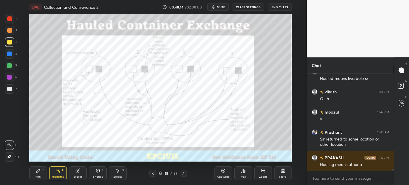
click at [153, 171] on icon at bounding box center [153, 173] width 5 height 5
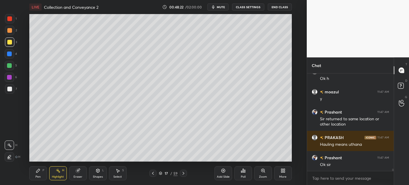
scroll to position [4163, 0]
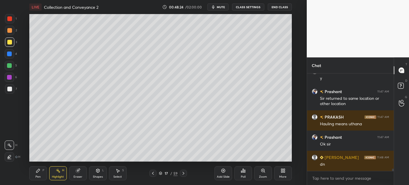
click at [225, 173] on div "Add Slide" at bounding box center [223, 173] width 18 height 14
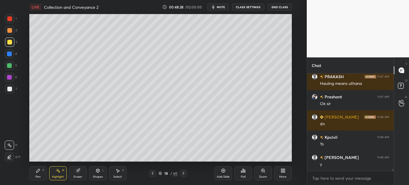
scroll to position [4224, 0]
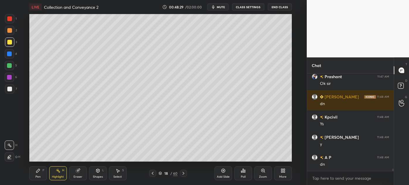
click at [35, 174] on div "Pen P" at bounding box center [38, 173] width 18 height 14
click at [8, 90] on div at bounding box center [9, 89] width 5 height 5
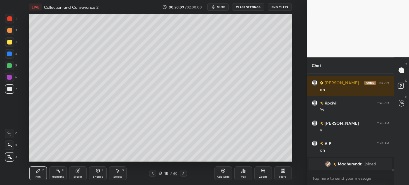
click at [8, 41] on div at bounding box center [9, 42] width 5 height 5
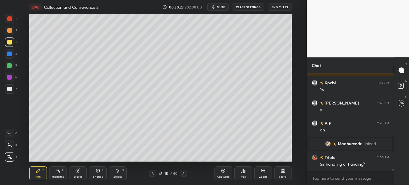
scroll to position [3911, 0]
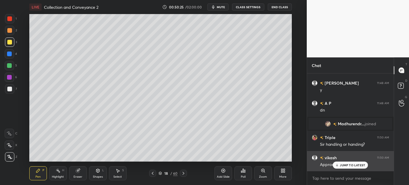
click at [353, 165] on p "JUMP TO LATEST" at bounding box center [352, 165] width 25 height 4
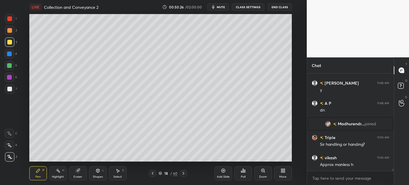
click at [6, 92] on div at bounding box center [9, 88] width 9 height 9
click at [79, 175] on div "Eraser" at bounding box center [78, 173] width 18 height 14
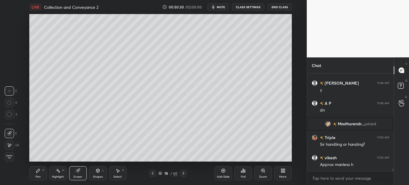
click at [34, 175] on div "Pen P" at bounding box center [38, 173] width 18 height 14
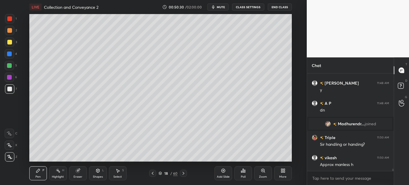
click at [36, 175] on div "Pen" at bounding box center [37, 176] width 5 height 3
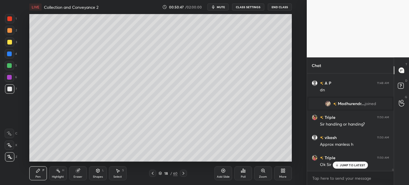
scroll to position [3951, 0]
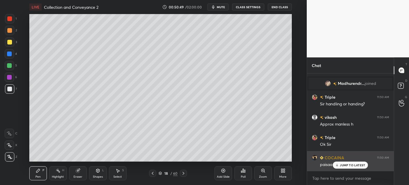
click at [342, 165] on p "JUMP TO LATEST" at bounding box center [352, 165] width 25 height 4
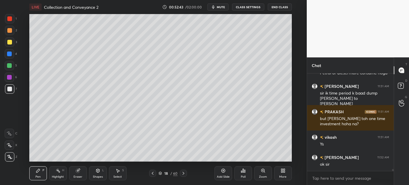
scroll to position [4230, 0]
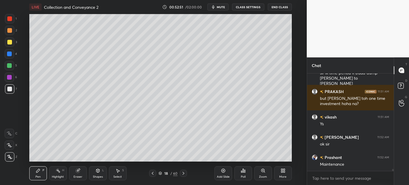
click at [223, 172] on icon at bounding box center [223, 170] width 5 height 5
click at [153, 175] on icon at bounding box center [153, 173] width 5 height 5
click at [154, 175] on icon at bounding box center [153, 173] width 5 height 5
click at [151, 176] on div at bounding box center [153, 173] width 7 height 7
click at [150, 176] on div at bounding box center [153, 173] width 7 height 7
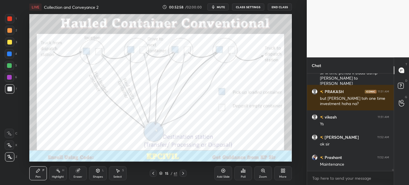
scroll to position [4250, 0]
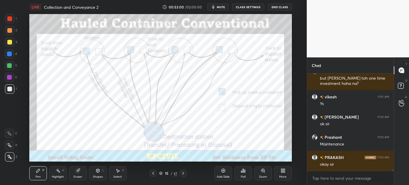
click at [183, 174] on icon at bounding box center [183, 173] width 5 height 5
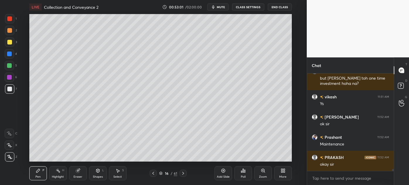
click at [182, 173] on icon at bounding box center [183, 173] width 5 height 5
click at [183, 173] on icon at bounding box center [183, 173] width 5 height 5
click at [184, 174] on icon at bounding box center [183, 173] width 5 height 5
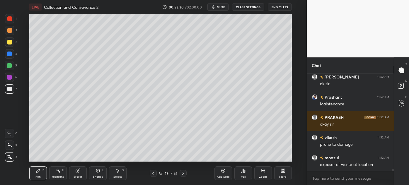
scroll to position [4311, 0]
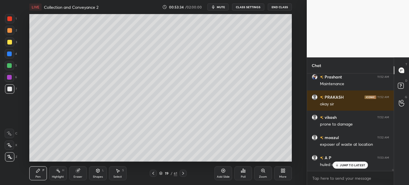
click at [8, 43] on div at bounding box center [9, 42] width 5 height 5
click at [8, 30] on div at bounding box center [9, 30] width 5 height 5
click at [9, 90] on div at bounding box center [9, 89] width 5 height 5
click at [77, 175] on div "Eraser" at bounding box center [78, 176] width 9 height 3
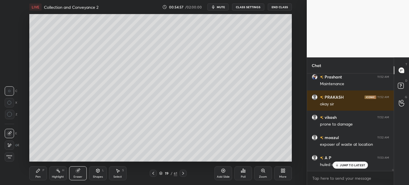
click at [36, 173] on icon at bounding box center [38, 170] width 5 height 5
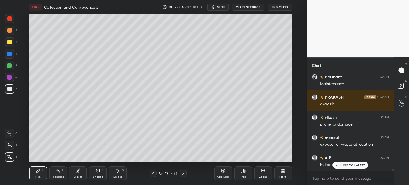
scroll to position [4331, 0]
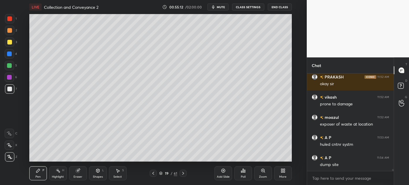
click at [7, 32] on div at bounding box center [9, 30] width 5 height 5
click at [8, 91] on div at bounding box center [9, 89] width 5 height 5
click at [7, 43] on div at bounding box center [9, 42] width 5 height 5
click at [7, 90] on div at bounding box center [9, 88] width 9 height 9
click at [8, 54] on div at bounding box center [9, 54] width 5 height 5
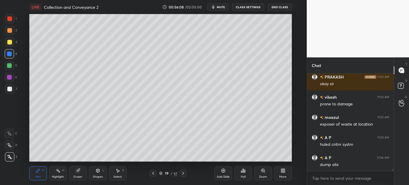
click at [74, 177] on div "Eraser" at bounding box center [78, 176] width 9 height 3
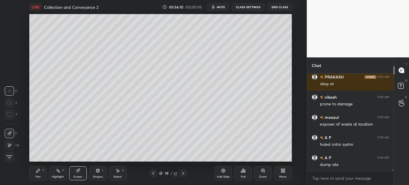
click at [40, 177] on div "Pen" at bounding box center [37, 176] width 5 height 3
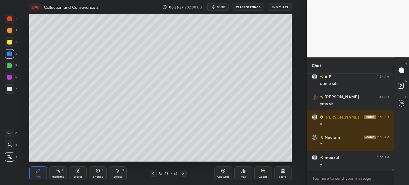
scroll to position [4432, 0]
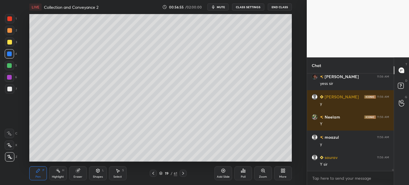
click at [181, 173] on icon at bounding box center [183, 173] width 5 height 5
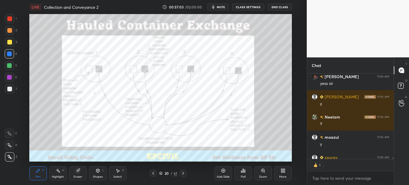
scroll to position [4464, 0]
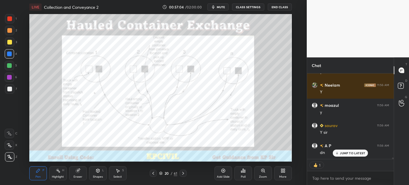
click at [8, 23] on div at bounding box center [9, 18] width 9 height 9
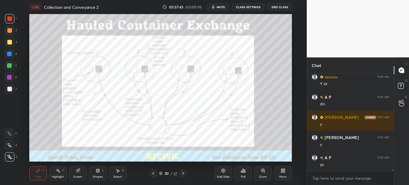
scroll to position [4533, 0]
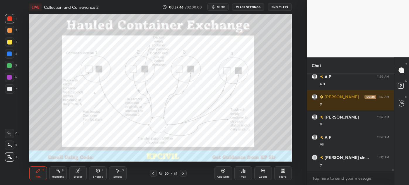
click at [183, 173] on icon at bounding box center [183, 173] width 5 height 5
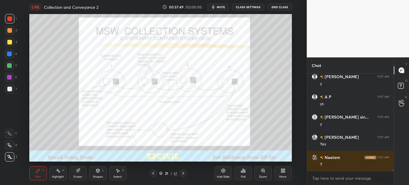
scroll to position [4594, 0]
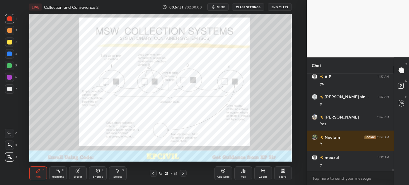
click at [153, 175] on icon at bounding box center [153, 173] width 5 height 5
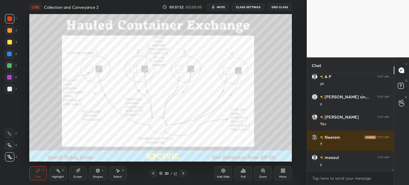
click at [221, 169] on icon at bounding box center [223, 170] width 5 height 5
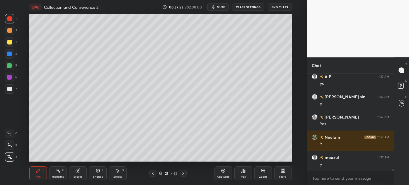
click at [11, 88] on div at bounding box center [9, 89] width 5 height 5
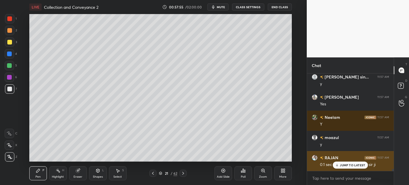
click at [350, 168] on div "JUMP TO LATEST" at bounding box center [350, 165] width 35 height 7
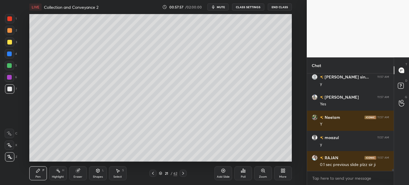
click at [152, 174] on icon at bounding box center [153, 173] width 5 height 5
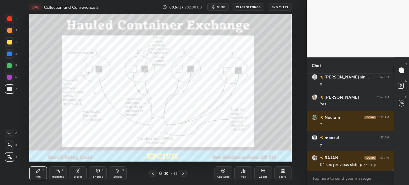
click at [153, 174] on icon at bounding box center [153, 173] width 2 height 3
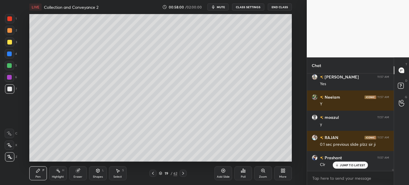
scroll to position [4654, 0]
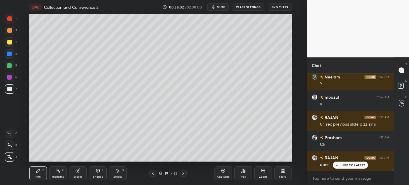
click at [185, 174] on icon at bounding box center [183, 173] width 5 height 5
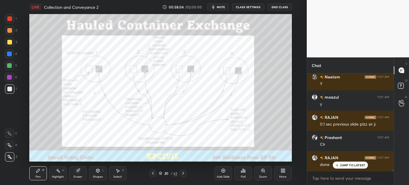
click at [185, 174] on icon at bounding box center [183, 173] width 5 height 5
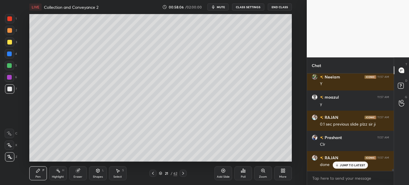
click at [8, 43] on div at bounding box center [9, 42] width 5 height 5
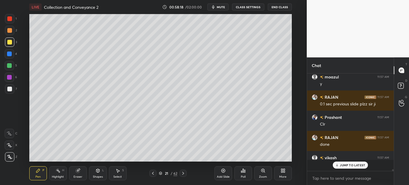
scroll to position [96, 85]
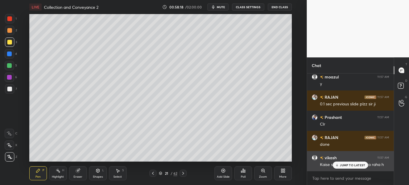
click at [344, 165] on p "JUMP TO LATEST" at bounding box center [352, 165] width 25 height 4
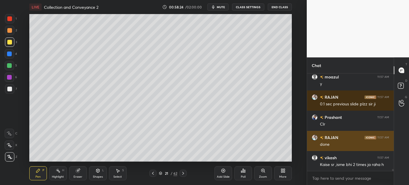
scroll to position [4695, 0]
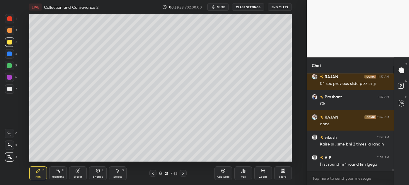
click at [7, 55] on div at bounding box center [9, 54] width 5 height 5
click at [79, 177] on div "Eraser" at bounding box center [78, 176] width 9 height 3
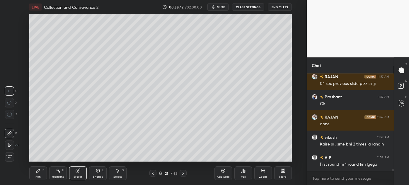
click at [116, 174] on div "Select S" at bounding box center [118, 173] width 18 height 14
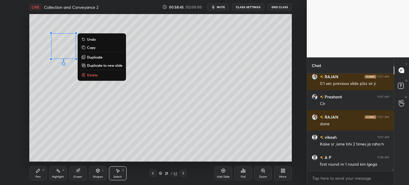
click at [36, 173] on icon at bounding box center [38, 170] width 5 height 5
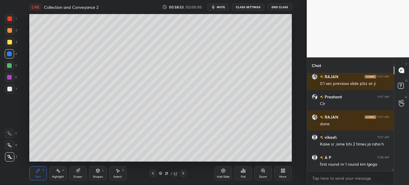
scroll to position [4709, 0]
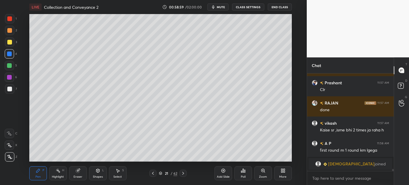
click at [8, 33] on div at bounding box center [9, 30] width 5 height 5
click at [9, 91] on div at bounding box center [9, 88] width 9 height 9
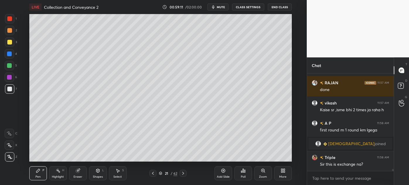
scroll to position [4492, 0]
click at [8, 54] on div at bounding box center [9, 54] width 5 height 5
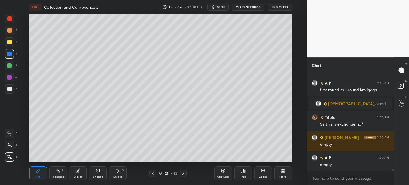
scroll to position [4552, 0]
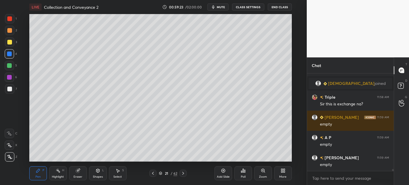
click at [6, 87] on div at bounding box center [9, 88] width 9 height 9
click at [116, 176] on div "Select" at bounding box center [117, 176] width 8 height 3
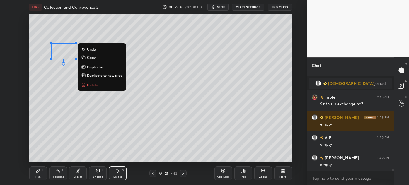
click at [95, 67] on p "Duplicate" at bounding box center [95, 67] width 16 height 5
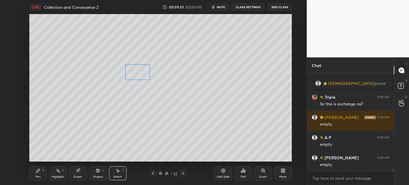
scroll to position [4558, 0]
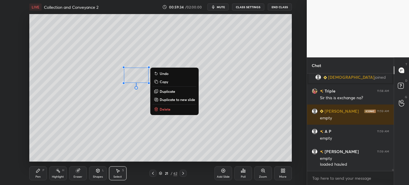
click at [33, 175] on div "Pen P" at bounding box center [38, 173] width 18 height 14
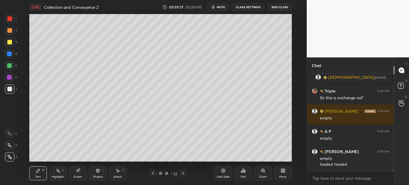
click at [6, 30] on div at bounding box center [9, 30] width 9 height 9
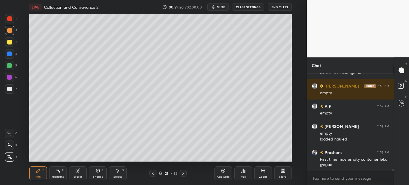
scroll to position [4603, 0]
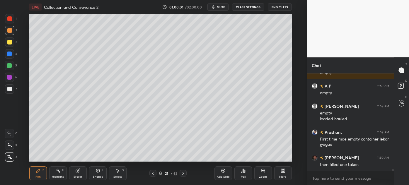
click at [8, 90] on div at bounding box center [9, 89] width 5 height 5
click at [117, 175] on div "Select" at bounding box center [117, 176] width 8 height 3
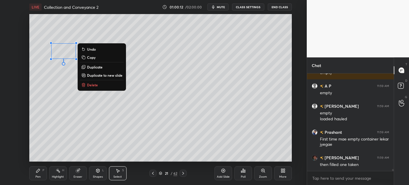
click at [93, 67] on p "Duplicate" at bounding box center [95, 67] width 16 height 5
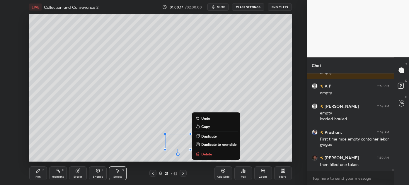
click at [35, 141] on div "0 ° Undo Copy Duplicate Duplicate to new slide Delete" at bounding box center [160, 88] width 262 height 148
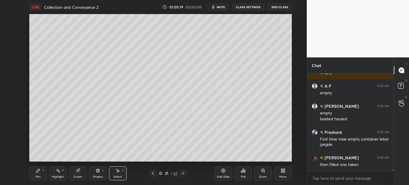
scroll to position [4624, 0]
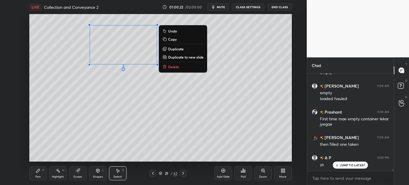
click at [78, 105] on div "0 ° Undo Copy Duplicate Duplicate to new slide Delete" at bounding box center [160, 88] width 262 height 148
click at [78, 99] on div "0 ° Undo Copy Duplicate Duplicate to new slide Delete" at bounding box center [160, 88] width 262 height 148
click at [175, 48] on p "Duplicate" at bounding box center [176, 49] width 16 height 5
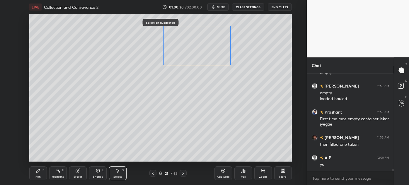
scroll to position [4649, 0]
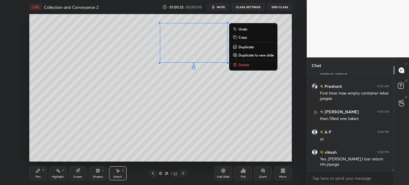
click at [190, 100] on div "0 ° Undo Copy Duplicate Duplicate to new slide Delete" at bounding box center [160, 88] width 262 height 148
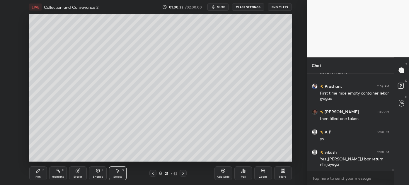
click at [79, 175] on div "Eraser" at bounding box center [78, 173] width 18 height 14
click at [37, 177] on div "Pen" at bounding box center [37, 176] width 5 height 3
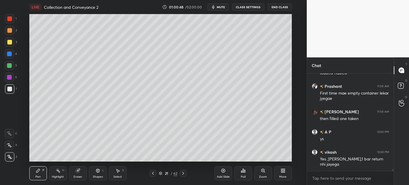
click at [118, 177] on div "Select" at bounding box center [117, 176] width 8 height 3
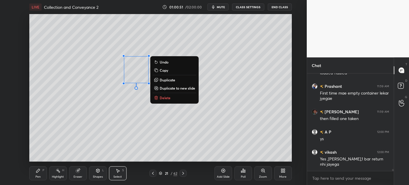
click at [166, 81] on p "Duplicate" at bounding box center [168, 80] width 16 height 5
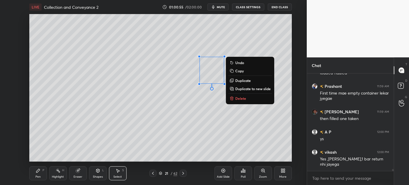
click at [224, 157] on div "Add Slide Poll Zoom More" at bounding box center [252, 173] width 77 height 33
click at [35, 178] on div "Pen" at bounding box center [37, 176] width 5 height 3
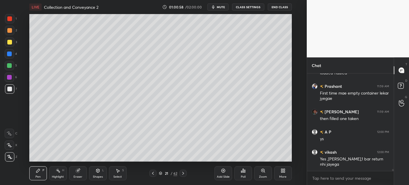
click at [7, 30] on div at bounding box center [9, 30] width 5 height 5
click at [4, 93] on div "1 2 3 4 5 6 7 C X Z C X Z E E Erase all H H" at bounding box center [9, 88] width 19 height 148
click at [8, 89] on div at bounding box center [9, 89] width 5 height 5
click at [116, 175] on div "Select S" at bounding box center [118, 173] width 18 height 14
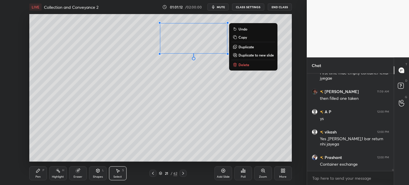
click at [244, 47] on p "Duplicate" at bounding box center [246, 47] width 16 height 5
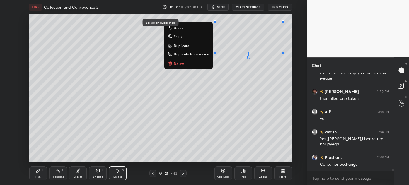
click at [253, 114] on div "0 ° Undo Copy Duplicate Duplicate to new slide Delete" at bounding box center [160, 88] width 262 height 148
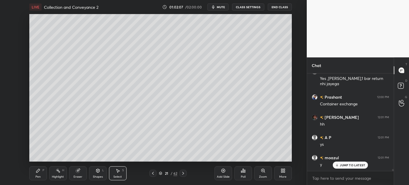
scroll to position [2, 1]
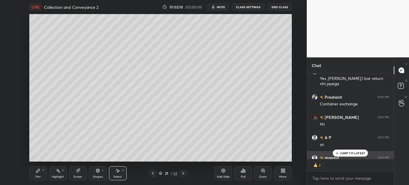
click at [343, 153] on p "JUMP TO LATEST" at bounding box center [352, 153] width 25 height 4
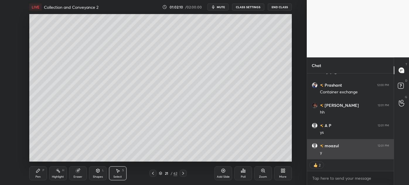
scroll to position [4762, 0]
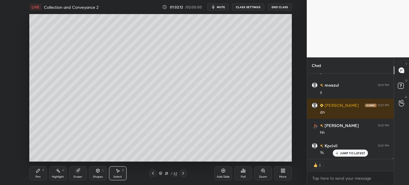
click at [352, 155] on div "JUMP TO LATEST" at bounding box center [350, 153] width 35 height 7
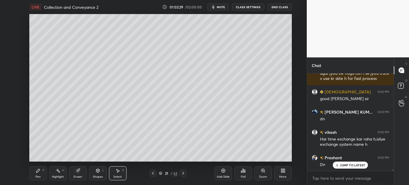
scroll to position [5023, 0]
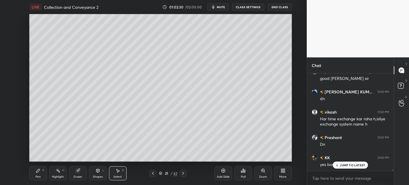
click at [182, 173] on icon at bounding box center [183, 173] width 5 height 5
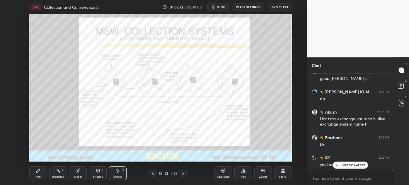
click at [151, 172] on icon at bounding box center [153, 173] width 5 height 5
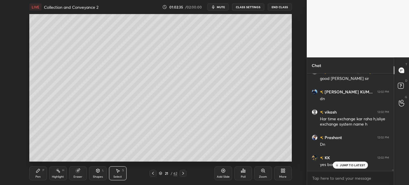
click at [220, 175] on div "Add Slide" at bounding box center [223, 173] width 18 height 14
drag, startPoint x: 356, startPoint y: 166, endPoint x: 381, endPoint y: 173, distance: 26.6
click at [355, 166] on p "JUMP TO LATEST" at bounding box center [352, 165] width 25 height 4
click at [37, 172] on icon at bounding box center [38, 171] width 4 height 4
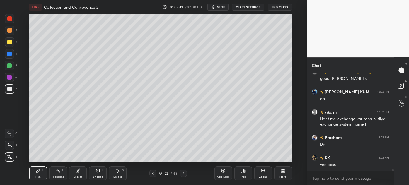
click at [8, 42] on div at bounding box center [9, 42] width 5 height 5
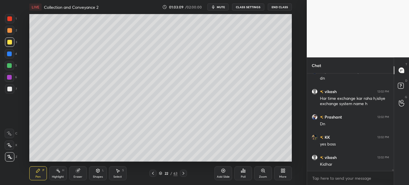
click at [9, 89] on div at bounding box center [9, 89] width 5 height 5
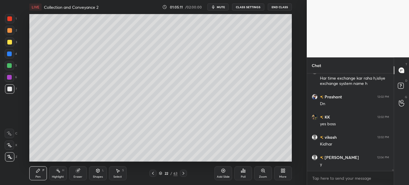
scroll to position [5084, 0]
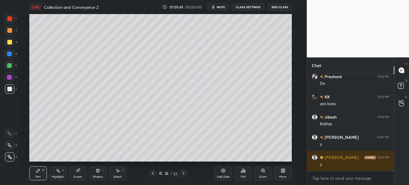
click at [223, 7] on span "mute" at bounding box center [221, 7] width 8 height 4
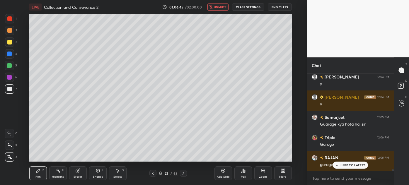
scroll to position [5165, 0]
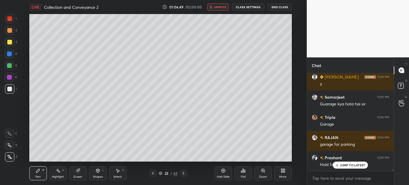
click at [351, 167] on div "JUMP TO LATEST" at bounding box center [350, 165] width 35 height 7
click at [218, 4] on button "unmute" at bounding box center [217, 7] width 21 height 7
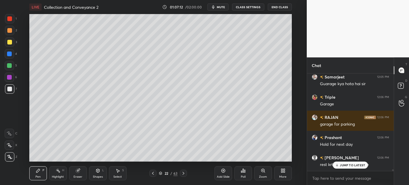
click at [339, 166] on icon at bounding box center [337, 165] width 4 height 4
click at [222, 175] on div "Add Slide" at bounding box center [223, 176] width 13 height 3
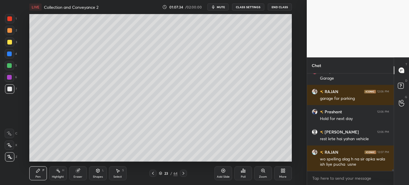
click at [155, 173] on icon at bounding box center [153, 173] width 5 height 5
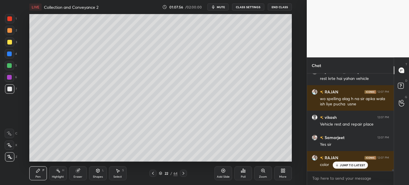
scroll to position [5291, 0]
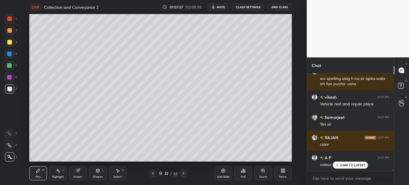
click at [78, 175] on div "Eraser" at bounding box center [78, 173] width 18 height 14
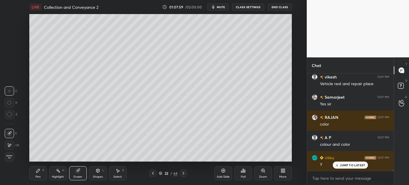
scroll to position [5332, 0]
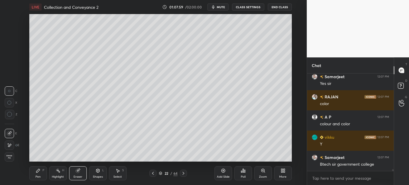
click at [38, 177] on div "Pen" at bounding box center [37, 176] width 5 height 3
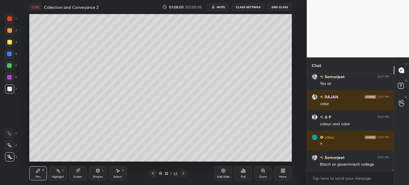
click at [38, 176] on div "Pen" at bounding box center [37, 176] width 5 height 3
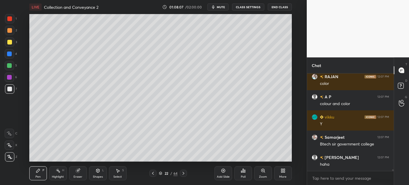
scroll to position [5366, 0]
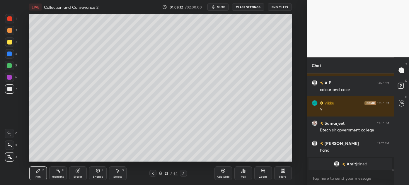
click at [76, 176] on div "Eraser" at bounding box center [78, 176] width 9 height 3
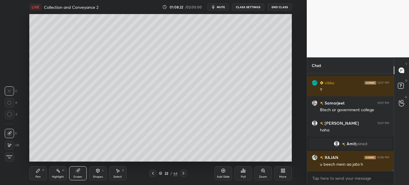
scroll to position [5141, 0]
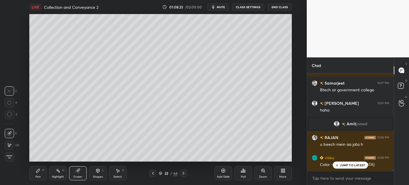
click at [339, 165] on icon at bounding box center [337, 165] width 4 height 4
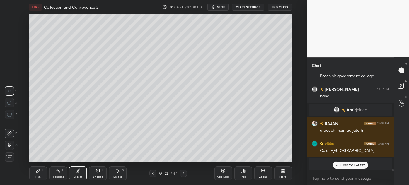
click at [340, 165] on p "JUMP TO LATEST" at bounding box center [352, 165] width 25 height 4
click at [185, 171] on icon at bounding box center [183, 173] width 5 height 5
click at [35, 181] on div "Pen P Highlight H Eraser Shapes L Select S 23 / 64 Add Slide Poll Zoom More" at bounding box center [160, 173] width 262 height 23
click at [38, 170] on icon at bounding box center [38, 171] width 4 height 4
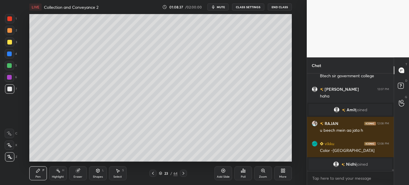
click at [8, 43] on div at bounding box center [9, 42] width 5 height 5
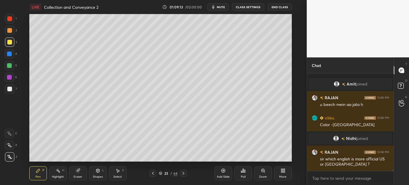
scroll to position [5184, 0]
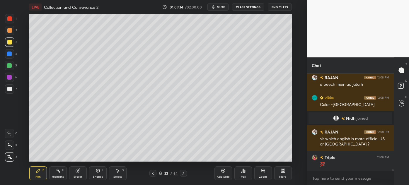
click at [9, 91] on div at bounding box center [9, 89] width 5 height 5
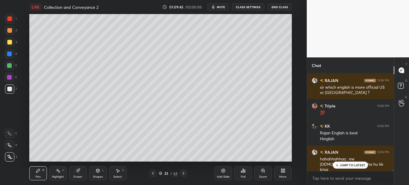
scroll to position [5256, 0]
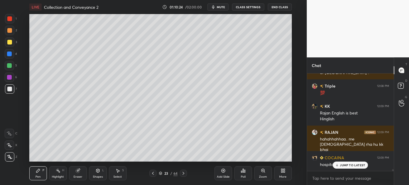
click at [344, 165] on p "JUMP TO LATEST" at bounding box center [352, 165] width 25 height 4
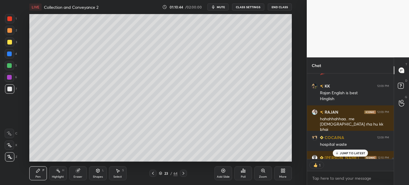
scroll to position [2, 1]
click at [336, 153] on icon at bounding box center [337, 153] width 4 height 4
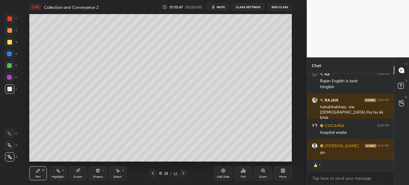
click at [217, 175] on div "Add Slide" at bounding box center [223, 176] width 13 height 3
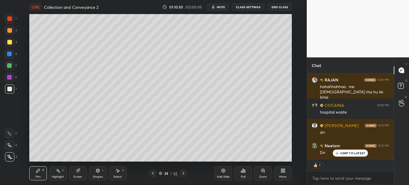
scroll to position [5328, 0]
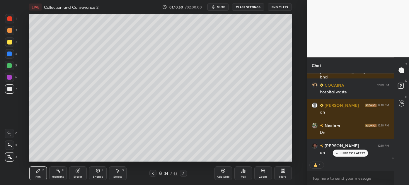
click at [8, 43] on div at bounding box center [9, 42] width 5 height 5
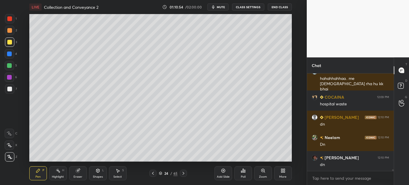
scroll to position [96, 85]
click at [8, 90] on div at bounding box center [9, 89] width 5 height 5
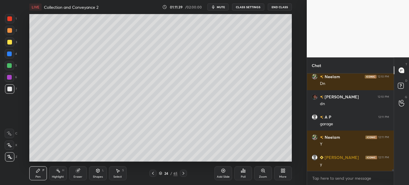
scroll to position [5397, 0]
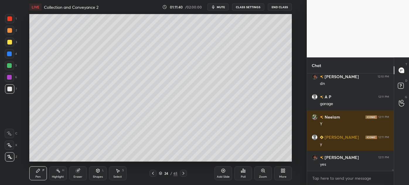
click at [7, 43] on div at bounding box center [9, 42] width 5 height 5
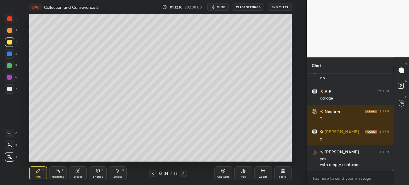
click at [7, 93] on div at bounding box center [9, 88] width 9 height 9
click at [221, 173] on div "Add Slide" at bounding box center [223, 173] width 18 height 14
click at [153, 174] on icon at bounding box center [153, 173] width 2 height 3
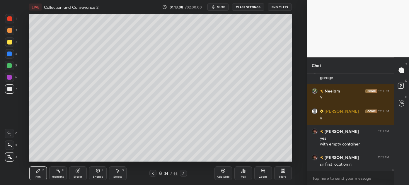
click at [7, 42] on div at bounding box center [9, 42] width 5 height 5
click at [184, 174] on icon at bounding box center [183, 173] width 5 height 5
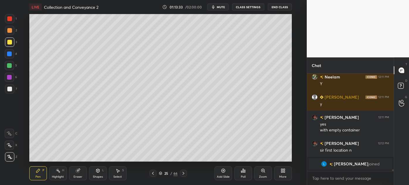
click at [151, 175] on icon at bounding box center [153, 173] width 5 height 5
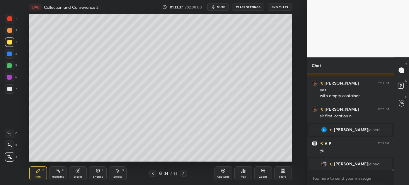
scroll to position [5415, 0]
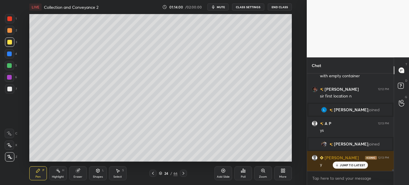
click at [6, 92] on div at bounding box center [9, 88] width 9 height 9
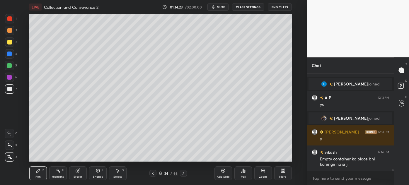
scroll to position [5454, 0]
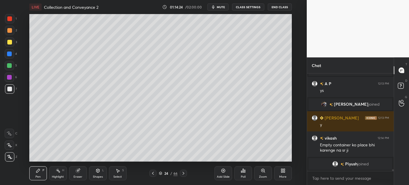
click at [8, 33] on div at bounding box center [9, 30] width 5 height 5
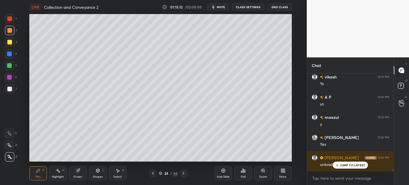
scroll to position [5649, 0]
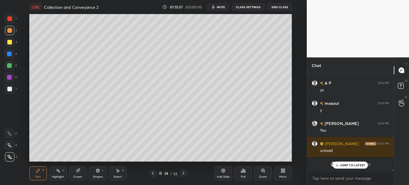
click at [72, 175] on div "Eraser" at bounding box center [78, 173] width 18 height 14
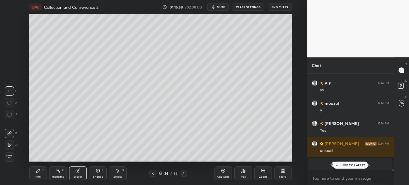
click at [37, 174] on div "Pen P" at bounding box center [38, 173] width 18 height 14
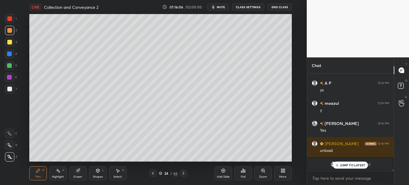
click at [183, 174] on icon at bounding box center [183, 173] width 2 height 3
click at [7, 91] on div at bounding box center [9, 89] width 5 height 5
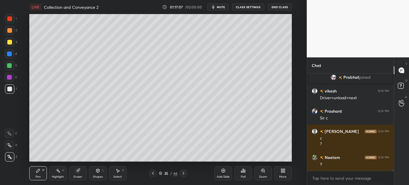
scroll to position [5678, 0]
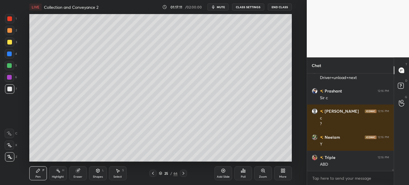
click at [152, 172] on icon at bounding box center [153, 173] width 5 height 5
click at [57, 176] on div "Highlight" at bounding box center [58, 176] width 12 height 3
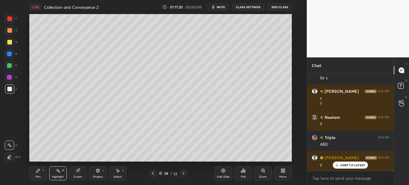
scroll to position [5718, 0]
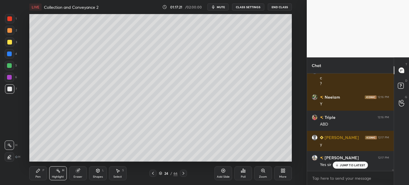
click at [36, 175] on div "Pen" at bounding box center [37, 176] width 5 height 3
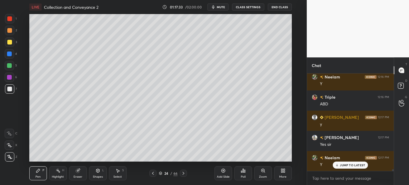
click at [184, 173] on icon at bounding box center [183, 173] width 2 height 3
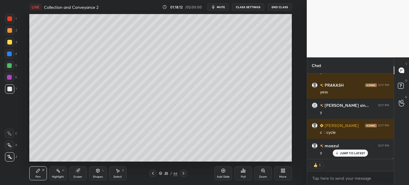
scroll to position [5923, 0]
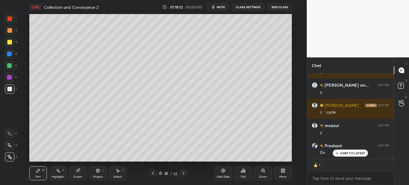
click at [344, 152] on p "JUMP TO LATEST" at bounding box center [352, 153] width 25 height 4
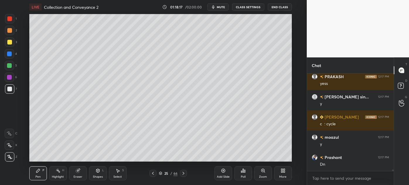
scroll to position [5931, 0]
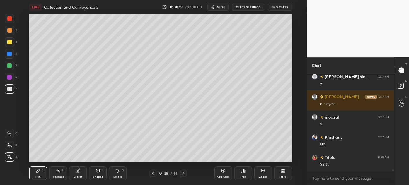
click at [151, 173] on icon at bounding box center [153, 173] width 5 height 5
click at [183, 173] on icon at bounding box center [183, 173] width 5 height 5
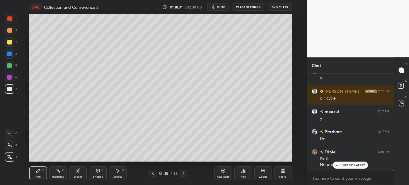
click at [149, 173] on div at bounding box center [152, 173] width 7 height 7
click at [7, 36] on div "2" at bounding box center [11, 32] width 12 height 12
click at [8, 92] on div at bounding box center [9, 88] width 9 height 9
click at [100, 162] on div "Pen P Highlight H Eraser Shapes L Select S 24 / 66 Add Slide Poll Zoom More" at bounding box center [160, 173] width 262 height 23
click at [110, 162] on div "Pen P Highlight H Eraser Shapes L Select S 24 / 66 Add Slide Poll Zoom More" at bounding box center [160, 173] width 262 height 23
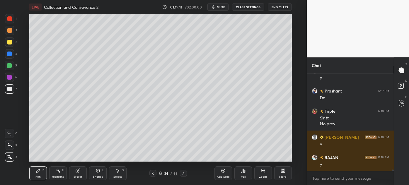
scroll to position [5978, 0]
click at [184, 174] on icon at bounding box center [183, 173] width 5 height 5
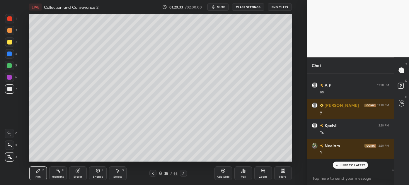
scroll to position [6139, 0]
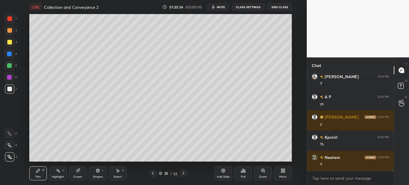
click at [8, 46] on div at bounding box center [9, 41] width 9 height 9
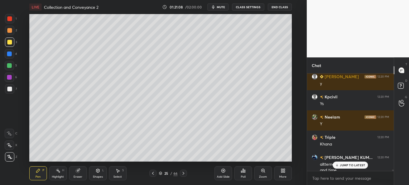
scroll to position [6185, 0]
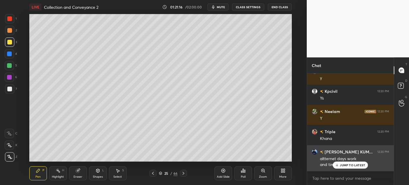
click at [345, 166] on p "JUMP TO LATEST" at bounding box center [352, 165] width 25 height 4
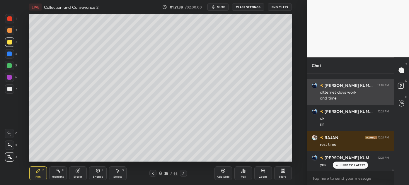
scroll to position [6272, 0]
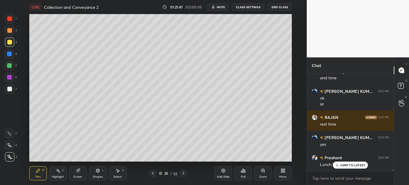
click at [344, 167] on p "JUMP TO LATEST" at bounding box center [352, 165] width 25 height 4
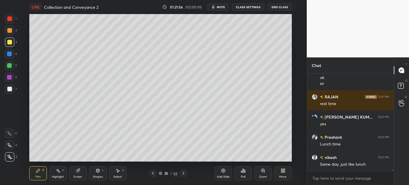
scroll to position [6313, 0]
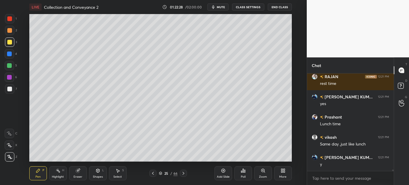
click at [115, 178] on div "Select" at bounding box center [117, 176] width 8 height 3
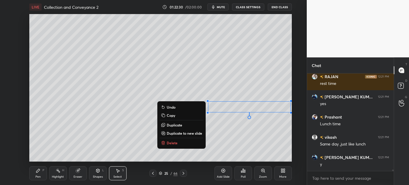
click at [251, 139] on div "0 ° Undo Copy Duplicate Duplicate to new slide Delete" at bounding box center [160, 88] width 262 height 148
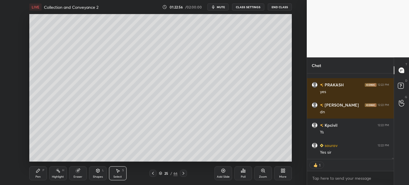
scroll to position [6547, 0]
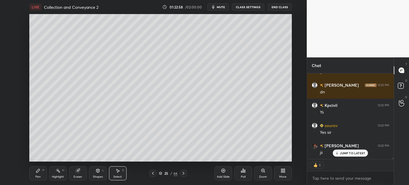
click at [150, 175] on div at bounding box center [152, 173] width 7 height 7
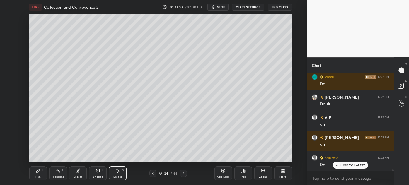
scroll to position [6737, 0]
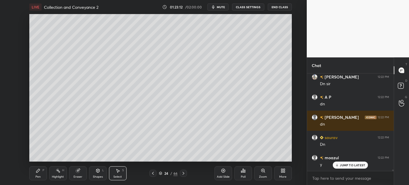
click at [184, 173] on icon at bounding box center [183, 173] width 5 height 5
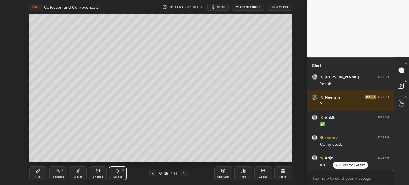
scroll to position [7060, 0]
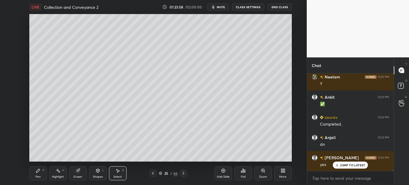
click at [183, 173] on icon at bounding box center [183, 173] width 2 height 3
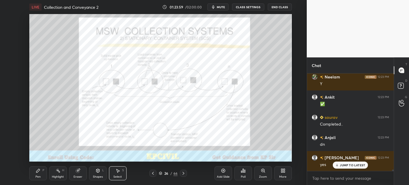
click at [153, 172] on icon at bounding box center [153, 173] width 5 height 5
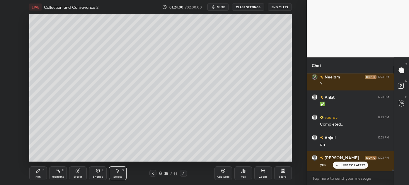
click at [220, 176] on div "Add Slide" at bounding box center [223, 176] width 13 height 3
click at [54, 43] on div "0 ° Undo Copy Duplicate Duplicate to new slide Delete" at bounding box center [160, 88] width 262 height 148
click at [33, 176] on div "Pen P" at bounding box center [38, 173] width 18 height 14
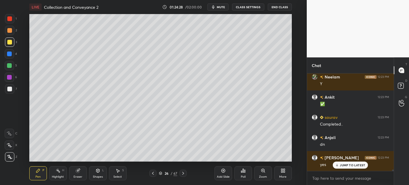
click at [8, 89] on div at bounding box center [9, 89] width 5 height 5
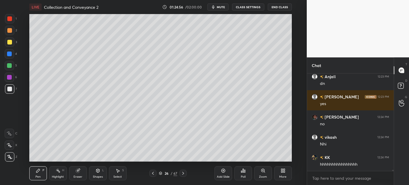
scroll to position [7141, 0]
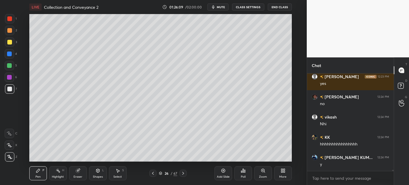
click at [77, 175] on div "Eraser" at bounding box center [78, 176] width 9 height 3
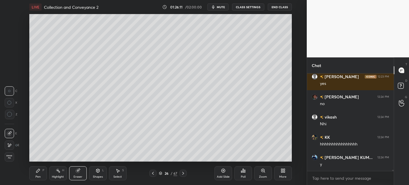
click at [36, 175] on div "Pen" at bounding box center [37, 176] width 5 height 3
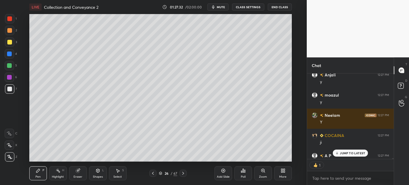
scroll to position [7300, 0]
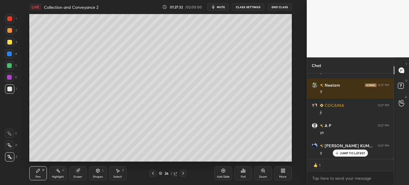
click at [342, 153] on p "JUMP TO LATEST" at bounding box center [352, 153] width 25 height 4
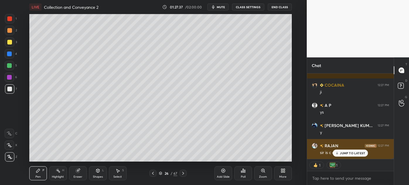
click at [344, 152] on p "JUMP TO LATEST" at bounding box center [352, 153] width 25 height 4
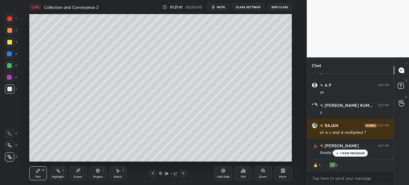
scroll to position [7361, 0]
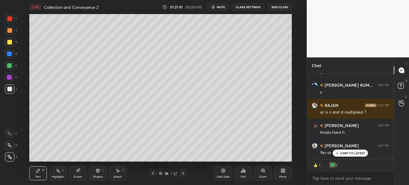
click at [56, 173] on div "Highlight H" at bounding box center [58, 173] width 18 height 14
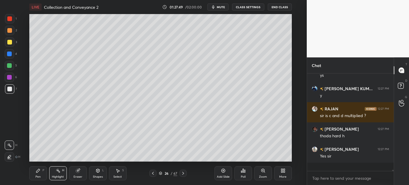
scroll to position [7349, 0]
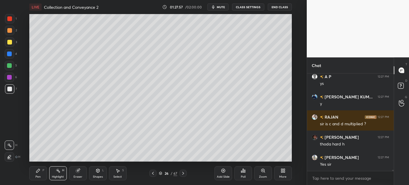
click at [153, 174] on icon at bounding box center [153, 173] width 5 height 5
click at [154, 172] on icon at bounding box center [153, 173] width 5 height 5
click at [34, 177] on div "Pen P" at bounding box center [38, 173] width 18 height 14
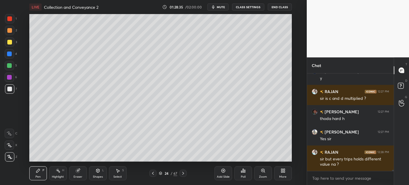
scroll to position [7380, 0]
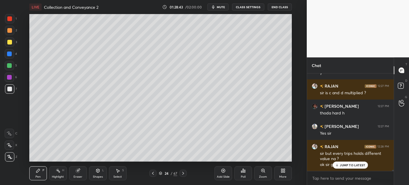
click at [184, 175] on icon at bounding box center [183, 173] width 5 height 5
click at [227, 178] on div "Add Slide" at bounding box center [223, 176] width 13 height 3
click at [344, 165] on p "JUMP TO LATEST" at bounding box center [352, 165] width 25 height 4
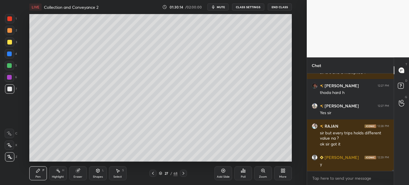
click at [274, 10] on button "End Class" at bounding box center [280, 7] width 24 height 7
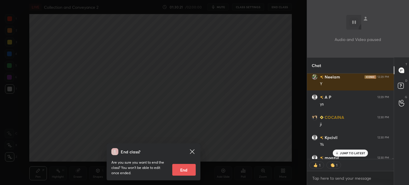
scroll to position [7574, 0]
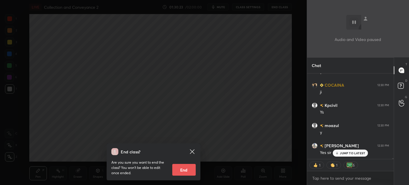
click at [219, 84] on div "End class? Are you sure you want to end the class? You won’t be able to edit on…" at bounding box center [153, 92] width 307 height 185
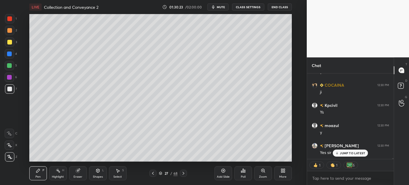
scroll to position [7594, 0]
click at [159, 174] on icon at bounding box center [161, 174] width 4 height 4
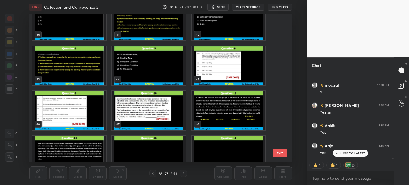
scroll to position [601, 0]
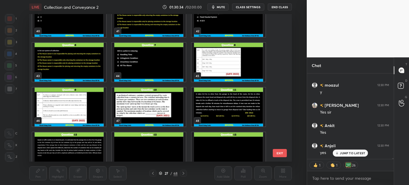
click at [216, 100] on img "grid" at bounding box center [229, 107] width 74 height 39
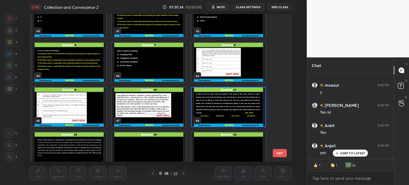
click at [216, 100] on img "grid" at bounding box center [229, 107] width 74 height 39
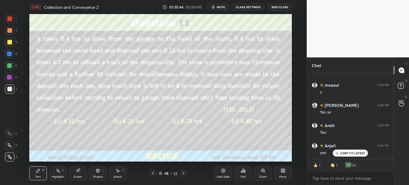
click at [97, 173] on div "Shapes L" at bounding box center [98, 173] width 18 height 14
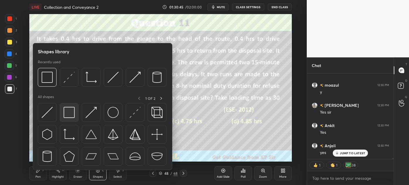
click at [69, 117] on img at bounding box center [69, 112] width 11 height 11
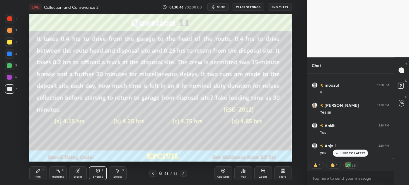
click at [9, 52] on div at bounding box center [9, 54] width 5 height 5
click at [36, 173] on div "Pen P" at bounding box center [38, 173] width 18 height 14
click at [8, 43] on div at bounding box center [9, 42] width 5 height 5
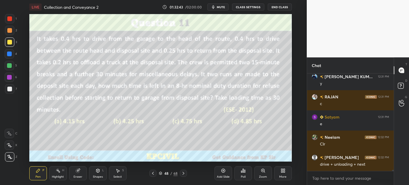
scroll to position [7926, 0]
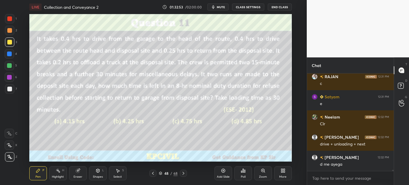
click at [9, 90] on div at bounding box center [9, 89] width 5 height 5
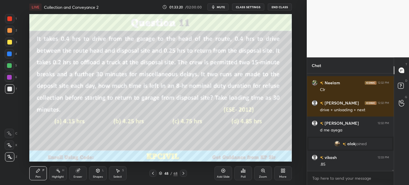
scroll to position [7303, 0]
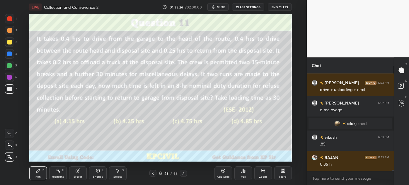
click at [7, 43] on div at bounding box center [9, 41] width 9 height 9
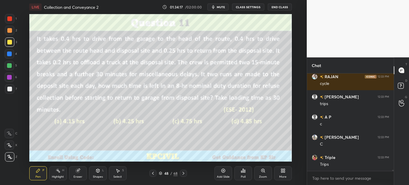
scroll to position [7646, 0]
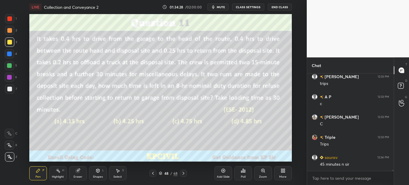
click at [55, 178] on div "Highlight" at bounding box center [58, 176] width 12 height 3
click at [36, 175] on div "Pen P" at bounding box center [38, 173] width 18 height 14
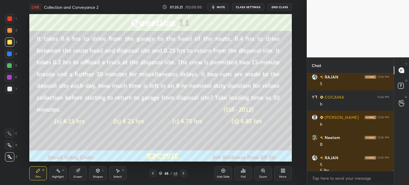
scroll to position [7854, 0]
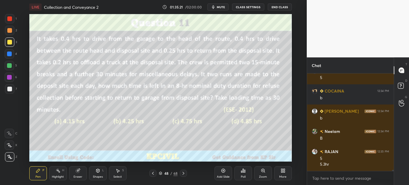
click at [220, 172] on div "Add Slide" at bounding box center [223, 173] width 18 height 14
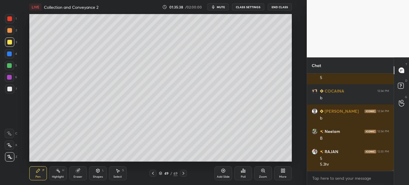
click at [151, 175] on icon at bounding box center [153, 173] width 5 height 5
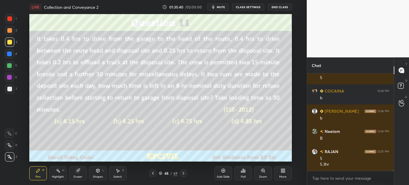
scroll to position [7868, 0]
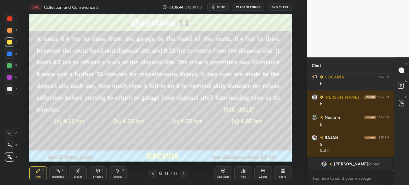
click at [184, 173] on icon at bounding box center [183, 173] width 5 height 5
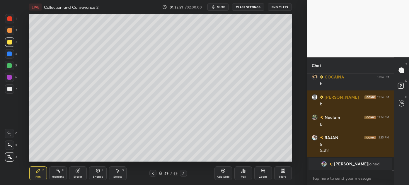
click at [7, 89] on div at bounding box center [9, 89] width 5 height 5
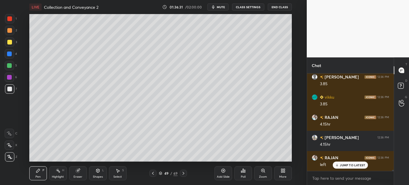
scroll to position [7874, 0]
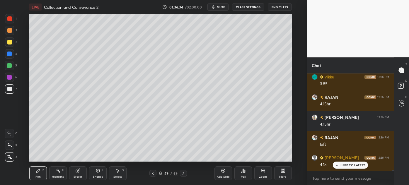
click at [8, 44] on div at bounding box center [9, 42] width 5 height 5
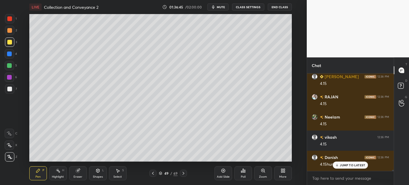
scroll to position [7975, 0]
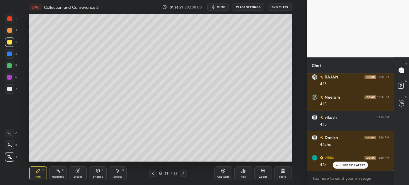
click at [150, 174] on div at bounding box center [152, 173] width 7 height 7
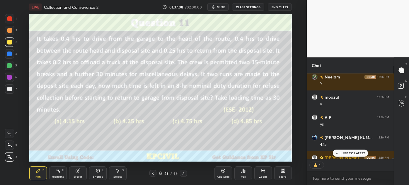
scroll to position [2, 1]
click at [351, 155] on div "JUMP TO LATEST" at bounding box center [350, 153] width 35 height 7
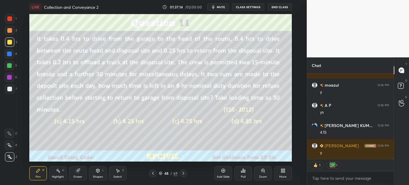
scroll to position [8230, 0]
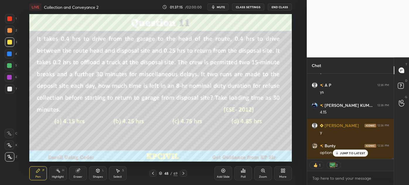
click at [338, 151] on div "JUMP TO LATEST" at bounding box center [350, 153] width 35 height 7
click at [6, 90] on div at bounding box center [9, 88] width 9 height 9
click at [183, 175] on icon at bounding box center [183, 173] width 5 height 5
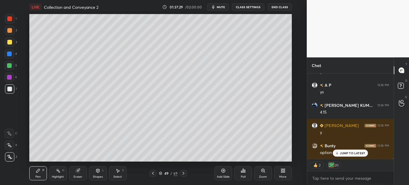
scroll to position [8250, 0]
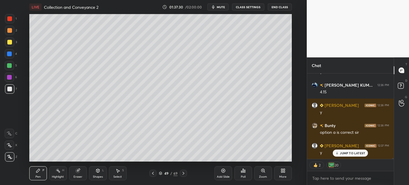
click at [344, 152] on p "JUMP TO LATEST" at bounding box center [352, 153] width 25 height 4
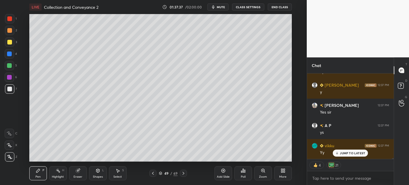
scroll to position [8331, 0]
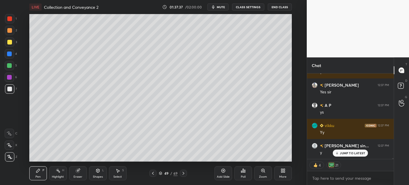
click at [160, 172] on icon at bounding box center [161, 174] width 4 height 4
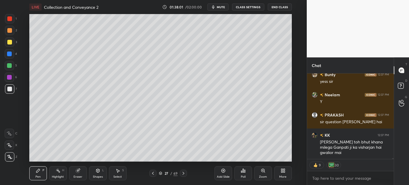
scroll to position [8463, 0]
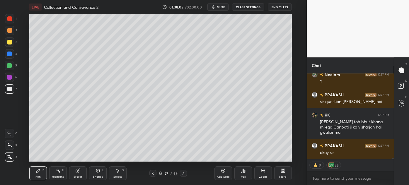
click at [7, 44] on div at bounding box center [9, 42] width 5 height 5
click at [8, 89] on div at bounding box center [9, 89] width 5 height 5
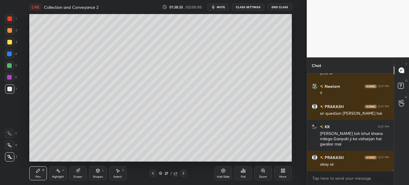
scroll to position [8451, 0]
click at [77, 175] on div "Eraser" at bounding box center [78, 173] width 18 height 14
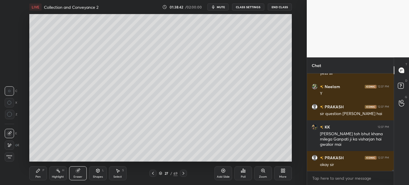
click at [40, 175] on div "Pen" at bounding box center [37, 176] width 5 height 3
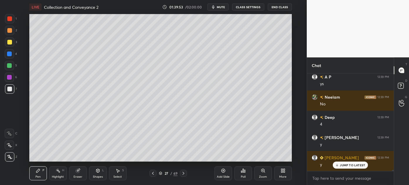
scroll to position [8572, 0]
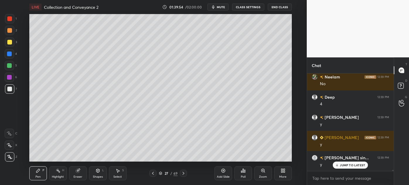
click at [7, 44] on div at bounding box center [9, 42] width 5 height 5
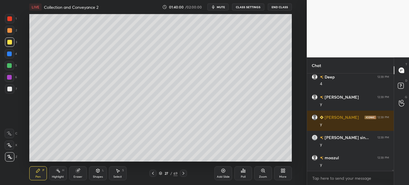
scroll to position [8612, 0]
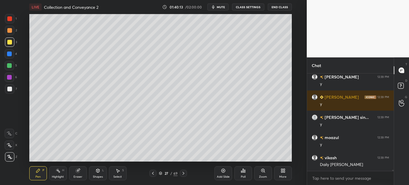
click at [119, 176] on div "Select" at bounding box center [117, 176] width 8 height 3
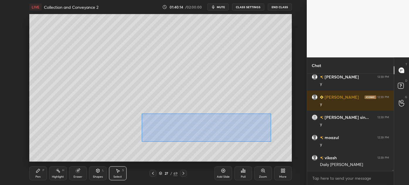
scroll to position [8643, 0]
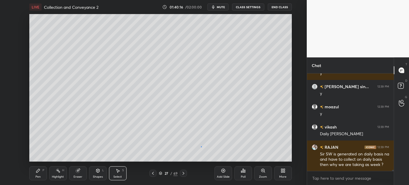
click at [201, 146] on div "0 ° Undo Copy Duplicate Duplicate to new slide Delete" at bounding box center [160, 88] width 262 height 148
click at [37, 177] on div "Pen" at bounding box center [37, 176] width 5 height 3
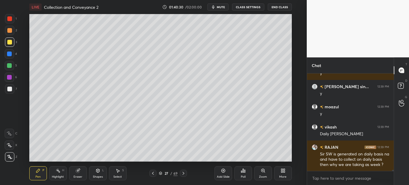
click at [8, 90] on div at bounding box center [9, 89] width 5 height 5
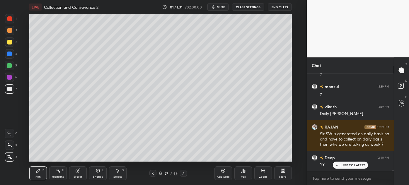
click at [8, 43] on div at bounding box center [9, 42] width 5 height 5
click at [76, 176] on div "Eraser" at bounding box center [78, 176] width 9 height 3
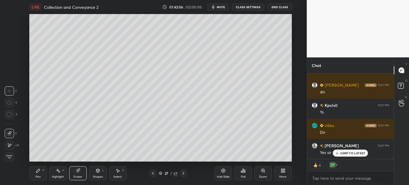
scroll to position [8898, 0]
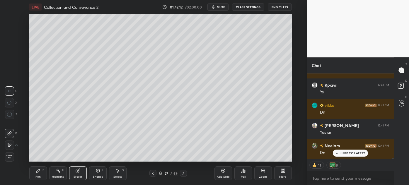
click at [351, 151] on div "JUMP TO LATEST" at bounding box center [350, 153] width 35 height 7
click at [217, 175] on div "Add Slide" at bounding box center [223, 176] width 13 height 3
click at [37, 176] on div "Pen" at bounding box center [37, 176] width 5 height 3
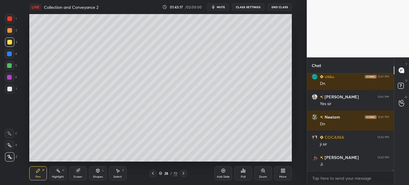
scroll to position [8946, 0]
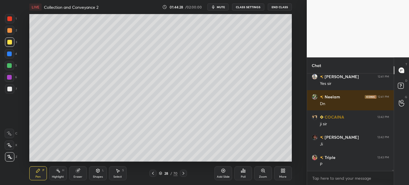
click at [10, 91] on div at bounding box center [9, 89] width 5 height 5
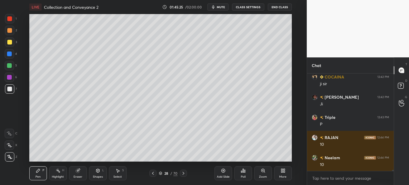
scroll to position [9007, 0]
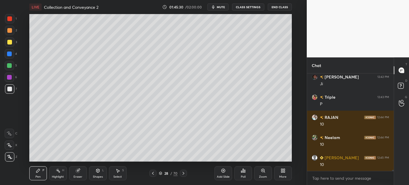
click at [280, 8] on button "End Class" at bounding box center [280, 7] width 24 height 7
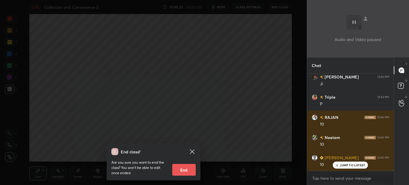
scroll to position [9027, 0]
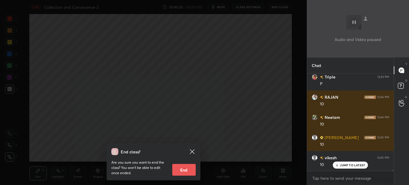
click at [107, 66] on div "End class? Are you sure you want to end the class? You won’t be able to edit on…" at bounding box center [153, 92] width 307 height 185
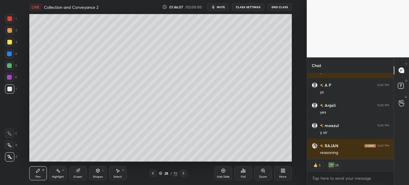
scroll to position [9207, 0]
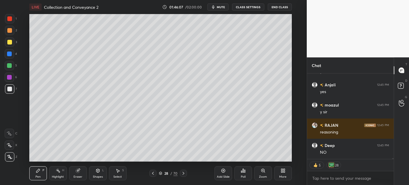
click at [162, 173] on icon at bounding box center [161, 174] width 4 height 4
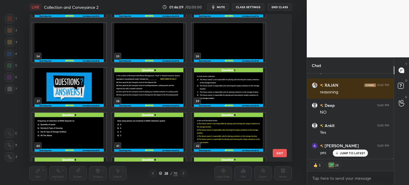
scroll to position [9267, 0]
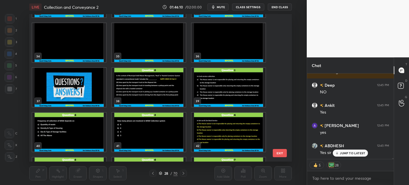
click at [151, 95] on img "grid" at bounding box center [149, 87] width 74 height 39
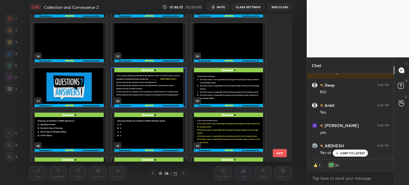
click at [151, 95] on img "grid" at bounding box center [149, 87] width 74 height 39
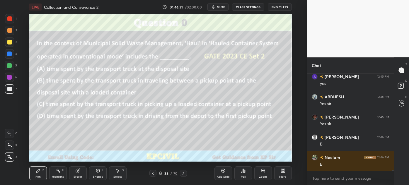
scroll to position [9336, 0]
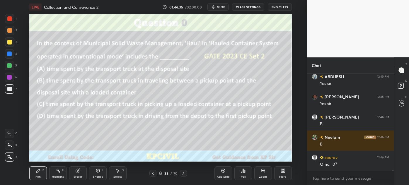
click at [91, 177] on div "Shapes L" at bounding box center [98, 173] width 18 height 14
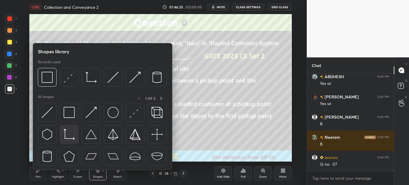
scroll to position [9356, 0]
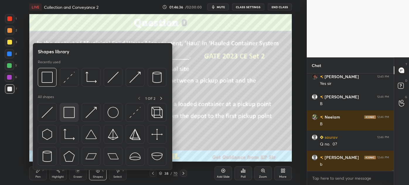
click at [64, 115] on img at bounding box center [69, 112] width 11 height 11
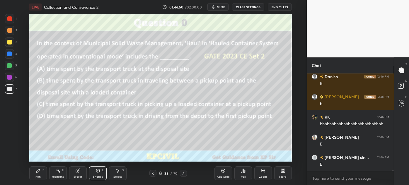
scroll to position [9498, 0]
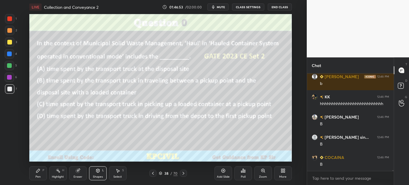
click at [7, 53] on div at bounding box center [9, 54] width 5 height 5
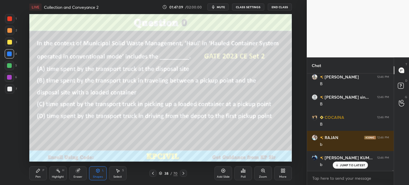
scroll to position [9558, 0]
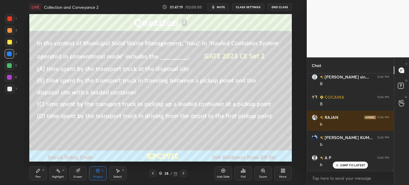
click at [182, 174] on icon at bounding box center [183, 173] width 5 height 5
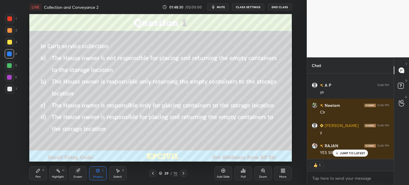
scroll to position [10096, 0]
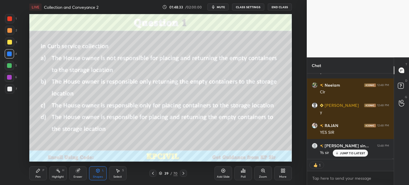
click at [183, 174] on icon at bounding box center [183, 173] width 2 height 3
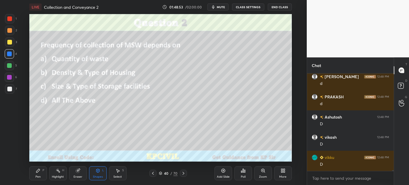
scroll to position [10447, 0]
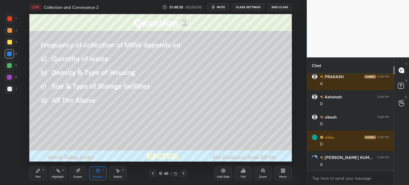
click at [183, 174] on icon at bounding box center [183, 173] width 2 height 3
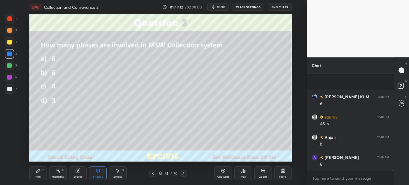
scroll to position [10669, 0]
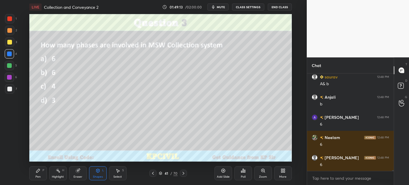
click at [33, 173] on div "Pen P" at bounding box center [38, 173] width 18 height 14
click at [7, 43] on div at bounding box center [9, 42] width 5 height 5
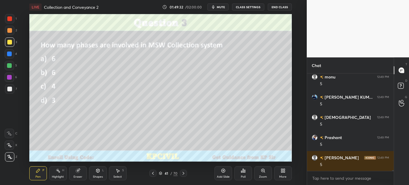
scroll to position [11074, 0]
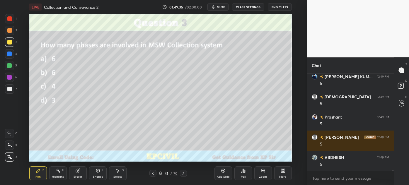
click at [97, 174] on div "Shapes L" at bounding box center [98, 173] width 18 height 14
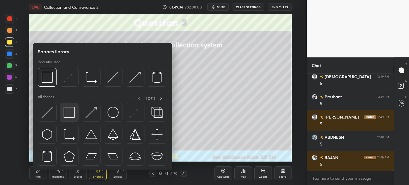
scroll to position [11114, 0]
click at [68, 112] on img at bounding box center [69, 112] width 11 height 11
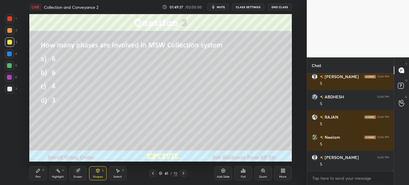
click at [9, 55] on div at bounding box center [9, 54] width 5 height 5
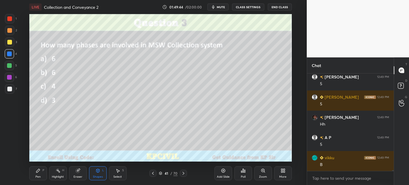
scroll to position [11236, 0]
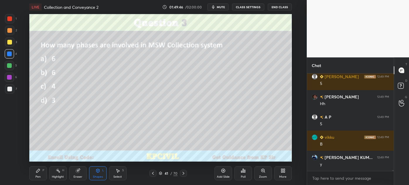
click at [182, 172] on icon at bounding box center [183, 173] width 5 height 5
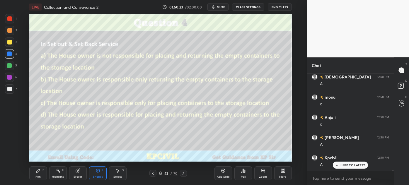
scroll to position [11700, 0]
click at [182, 174] on icon at bounding box center [183, 173] width 5 height 5
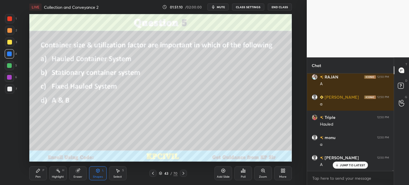
scroll to position [12205, 0]
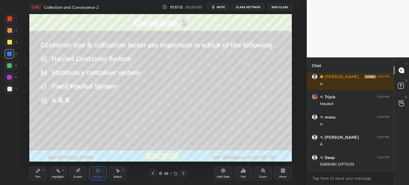
click at [11, 43] on div at bounding box center [9, 42] width 5 height 5
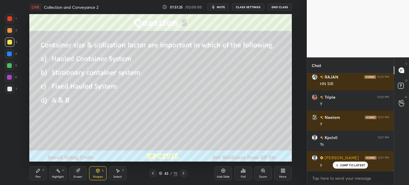
scroll to position [12326, 0]
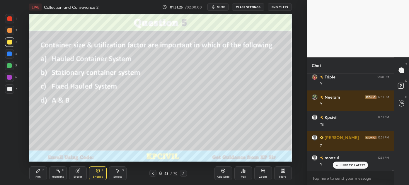
click at [180, 172] on div at bounding box center [183, 173] width 7 height 7
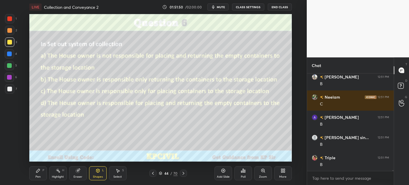
scroll to position [12529, 0]
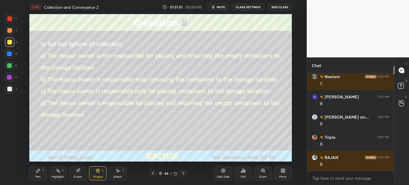
click at [9, 90] on div at bounding box center [9, 89] width 5 height 5
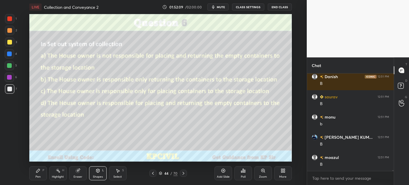
scroll to position [12751, 0]
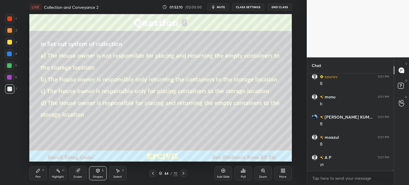
click at [187, 174] on div at bounding box center [183, 173] width 7 height 7
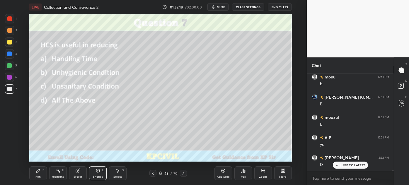
scroll to position [12811, 0]
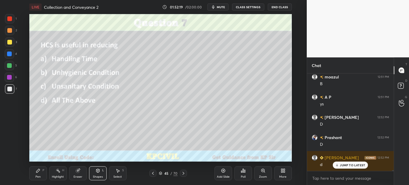
click at [8, 40] on div at bounding box center [9, 42] width 5 height 5
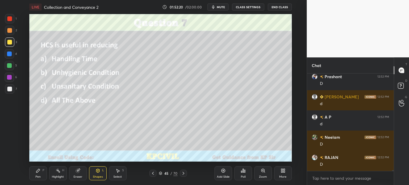
scroll to position [12892, 0]
click at [6, 53] on div at bounding box center [9, 53] width 9 height 9
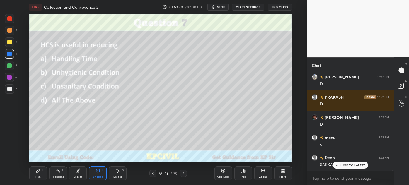
scroll to position [13114, 0]
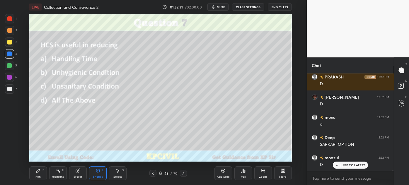
click at [181, 174] on icon at bounding box center [183, 173] width 5 height 5
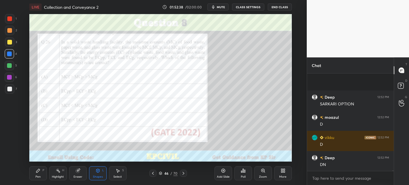
scroll to position [13195, 0]
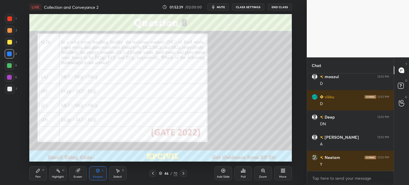
click at [181, 174] on icon at bounding box center [183, 173] width 5 height 5
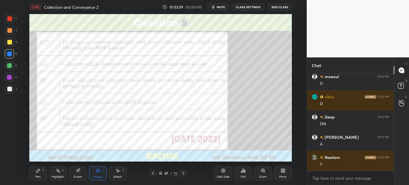
scroll to position [13256, 0]
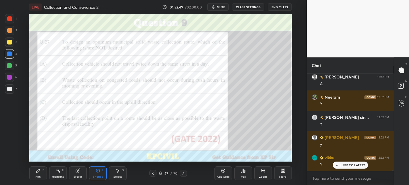
click at [8, 20] on div at bounding box center [9, 18] width 5 height 5
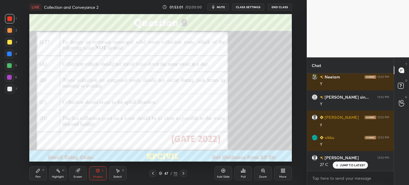
click at [36, 176] on div "Pen" at bounding box center [37, 176] width 5 height 3
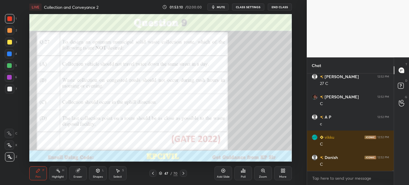
scroll to position [13377, 0]
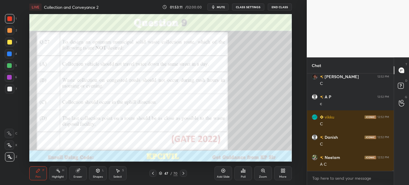
click at [7, 57] on div at bounding box center [9, 53] width 9 height 9
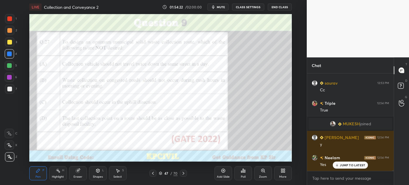
scroll to position [13942, 0]
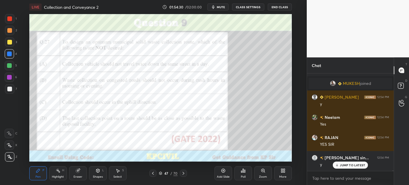
click at [154, 172] on icon at bounding box center [153, 173] width 2 height 3
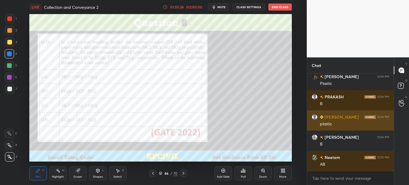
scroll to position [14291, 0]
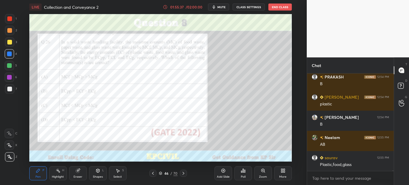
click at [185, 174] on icon at bounding box center [183, 173] width 5 height 5
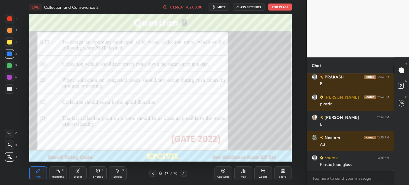
scroll to position [14311, 0]
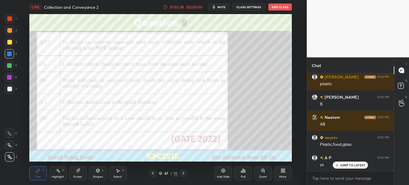
click at [185, 174] on icon at bounding box center [183, 173] width 5 height 5
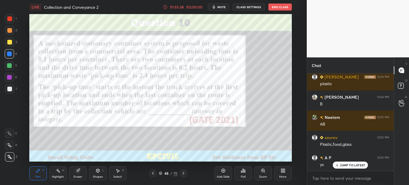
scroll to position [14332, 0]
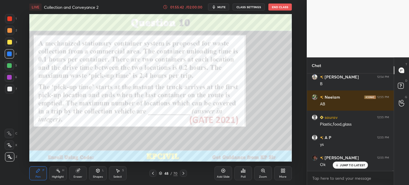
click at [154, 175] on icon at bounding box center [153, 173] width 5 height 5
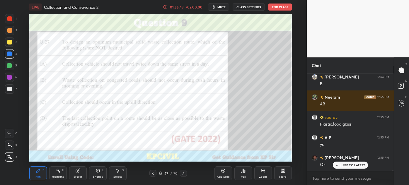
click at [181, 173] on icon at bounding box center [183, 173] width 5 height 5
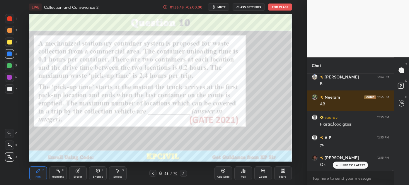
scroll to position [14346, 0]
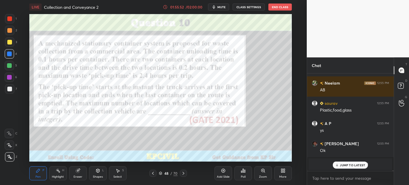
click at [184, 172] on icon at bounding box center [183, 173] width 5 height 5
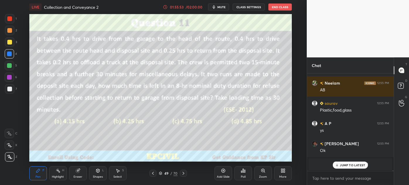
click at [184, 172] on icon at bounding box center [183, 173] width 5 height 5
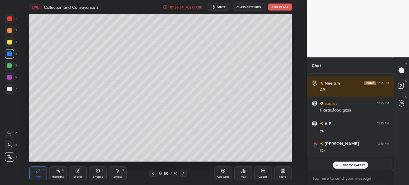
click at [184, 172] on icon at bounding box center [183, 173] width 5 height 5
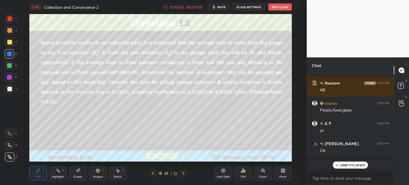
click at [161, 172] on icon at bounding box center [161, 174] width 4 height 4
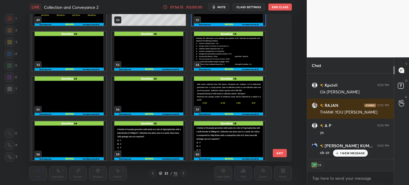
scroll to position [14560, 0]
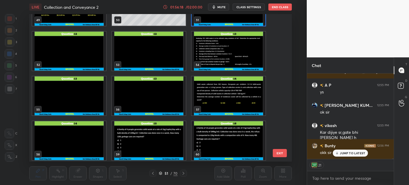
click at [343, 152] on p "JUMP TO LATEST" at bounding box center [352, 153] width 25 height 4
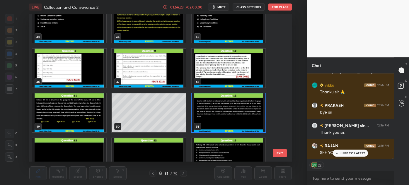
scroll to position [14742, 0]
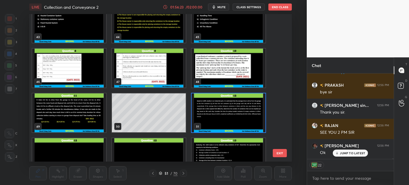
click at [202, 71] on img "grid" at bounding box center [229, 68] width 74 height 39
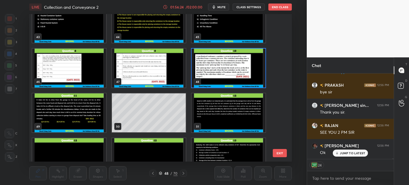
click at [202, 71] on img "grid" at bounding box center [229, 68] width 74 height 39
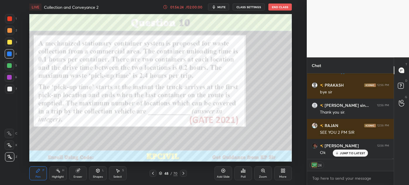
click at [202, 71] on img "grid" at bounding box center [229, 68] width 74 height 39
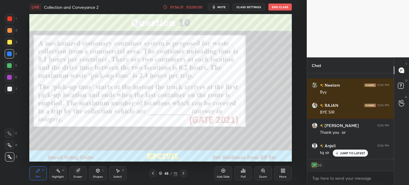
scroll to position [14863, 0]
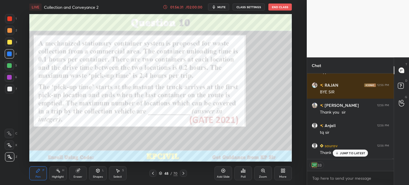
click at [282, 4] on button "End Class" at bounding box center [279, 7] width 23 height 7
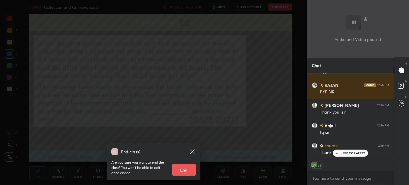
click at [187, 162] on div "Are you sure you want to end the class? You won’t be able to edit once ended. E…" at bounding box center [153, 165] width 84 height 20
click at [185, 165] on button "End" at bounding box center [183, 170] width 23 height 12
type textarea "x"
